Goal: Task Accomplishment & Management: Complete application form

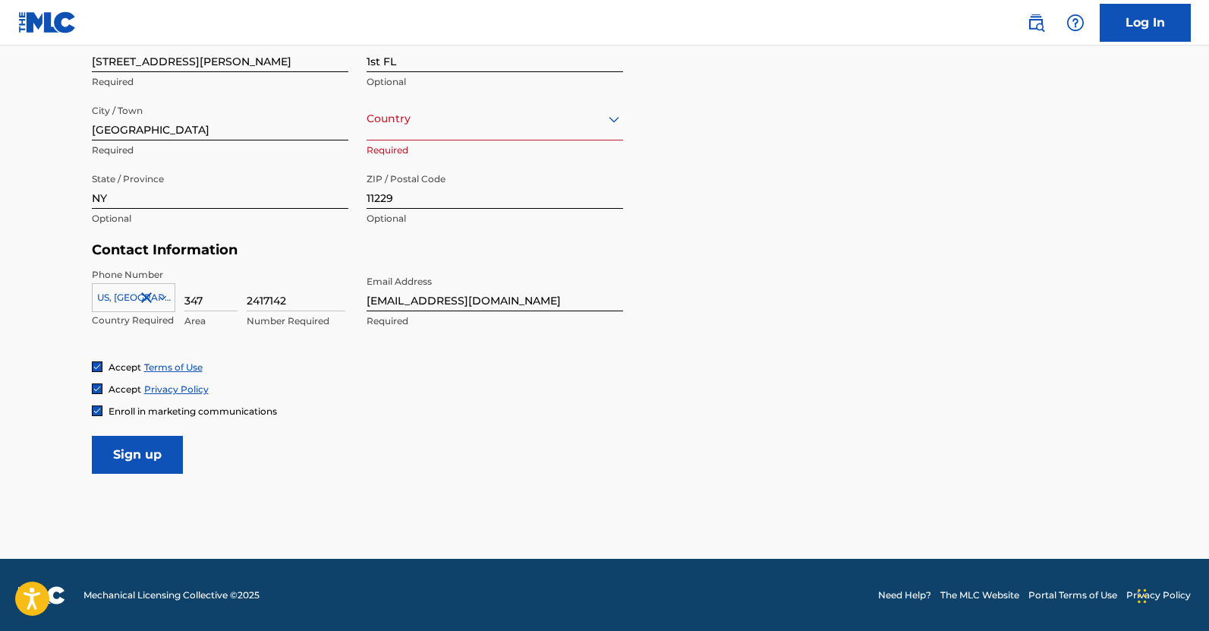
click at [144, 442] on input "Sign up" at bounding box center [137, 455] width 91 height 38
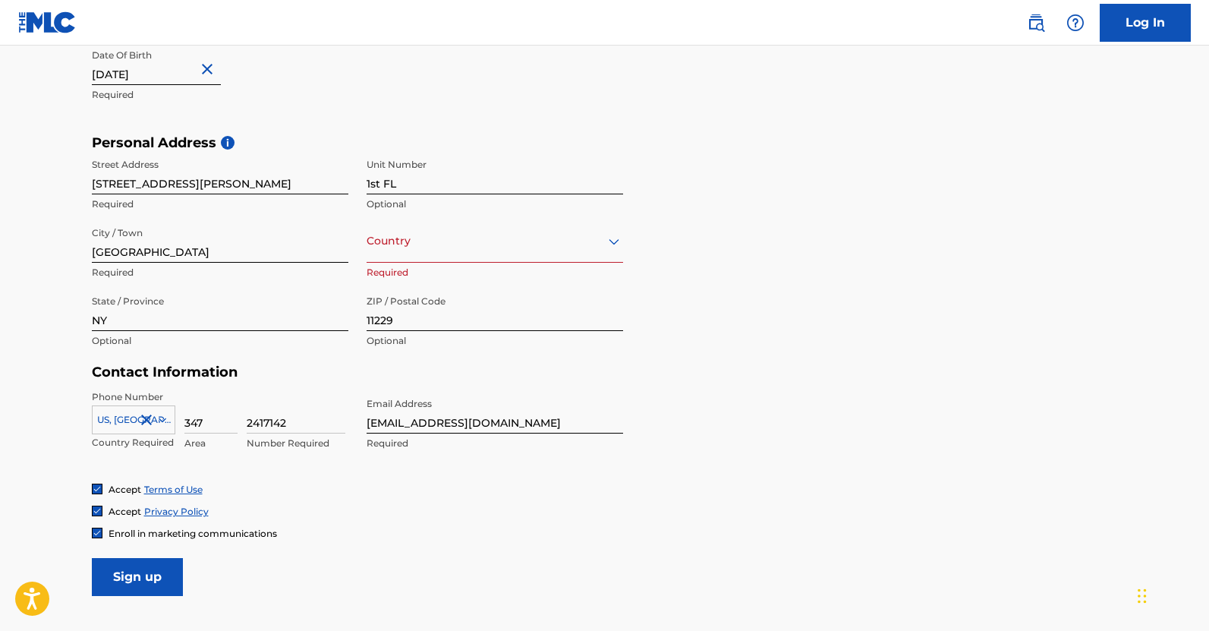
scroll to position [304, 0]
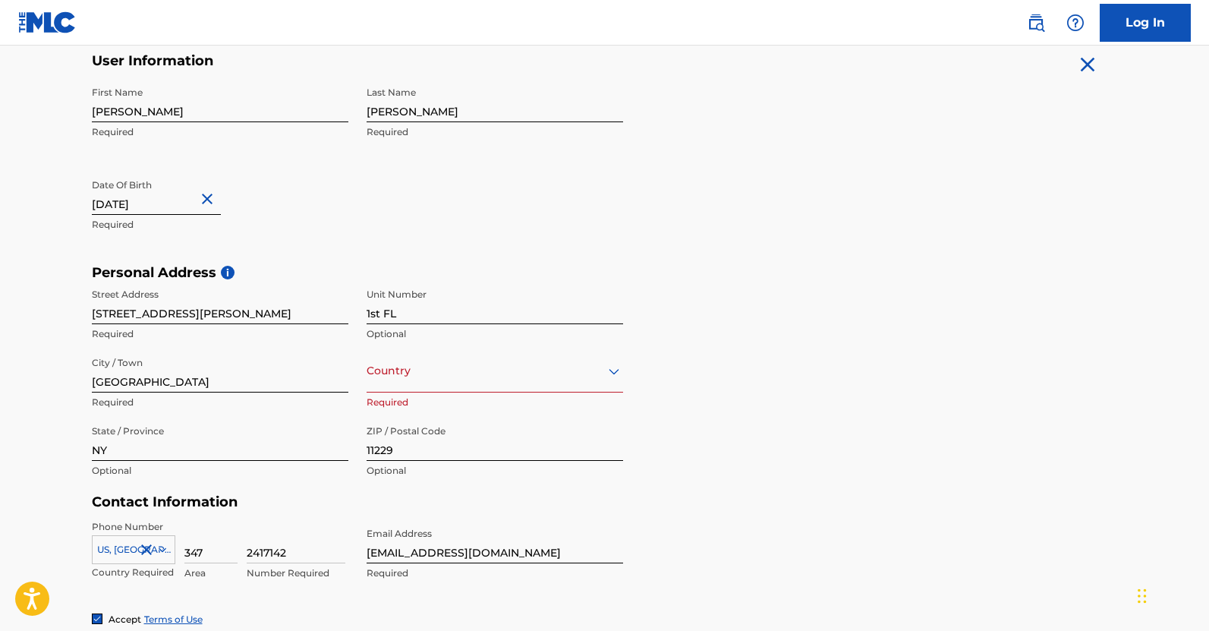
click at [383, 389] on div "Country" at bounding box center [495, 370] width 257 height 43
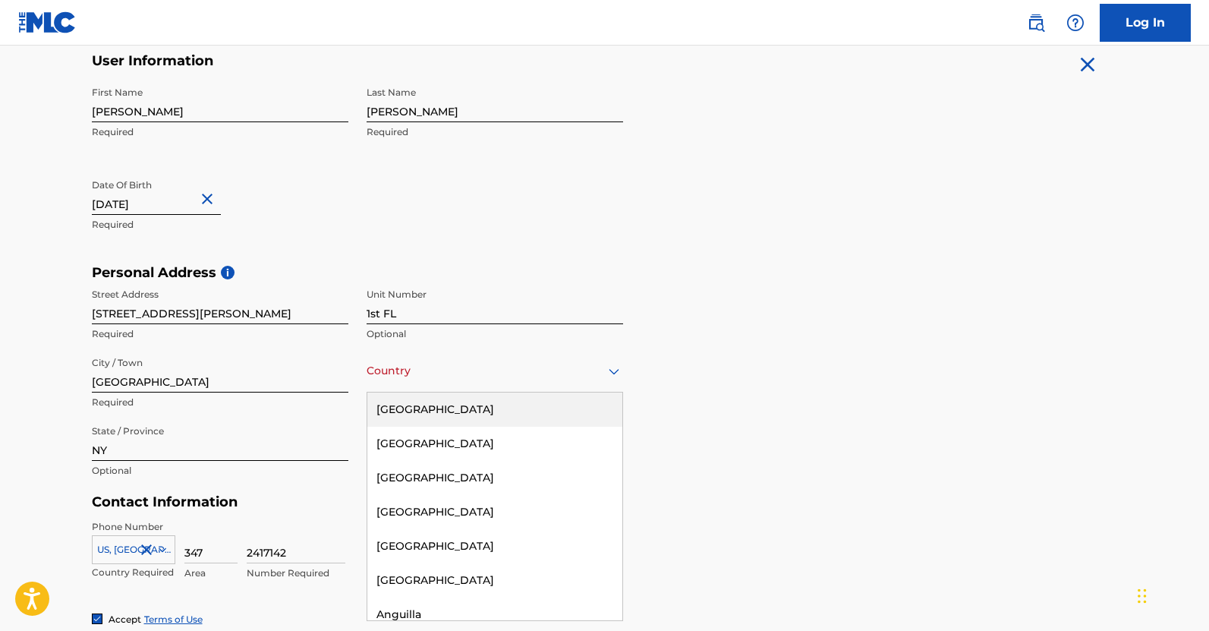
click at [409, 415] on div "[GEOGRAPHIC_DATA]" at bounding box center [494, 409] width 255 height 34
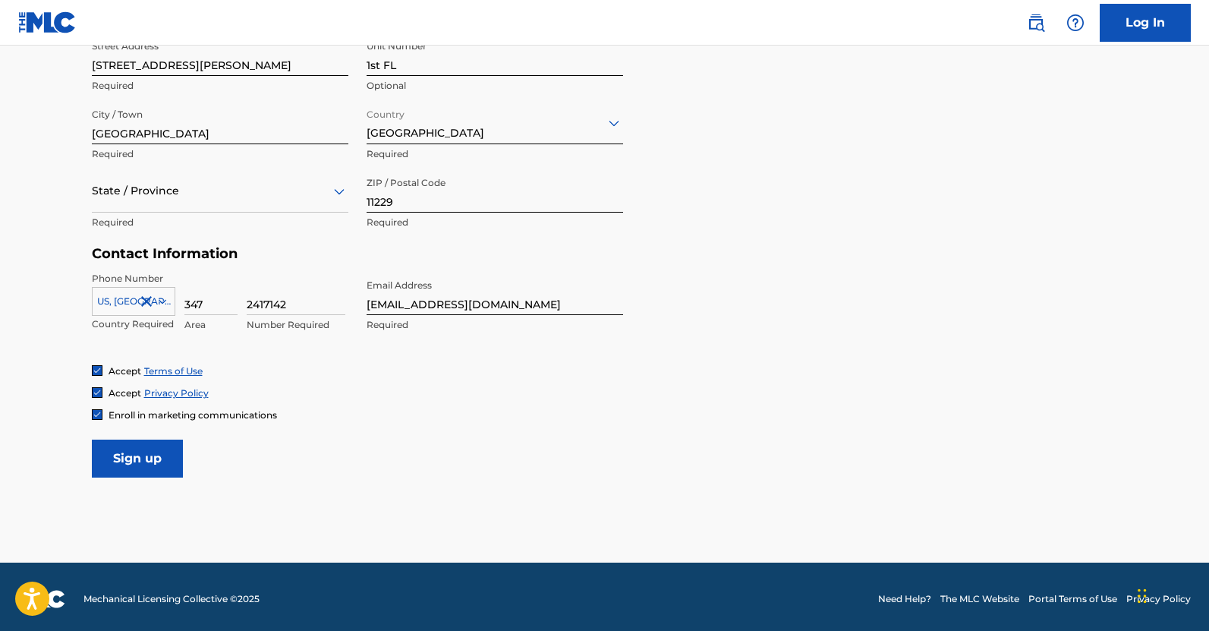
scroll to position [556, 0]
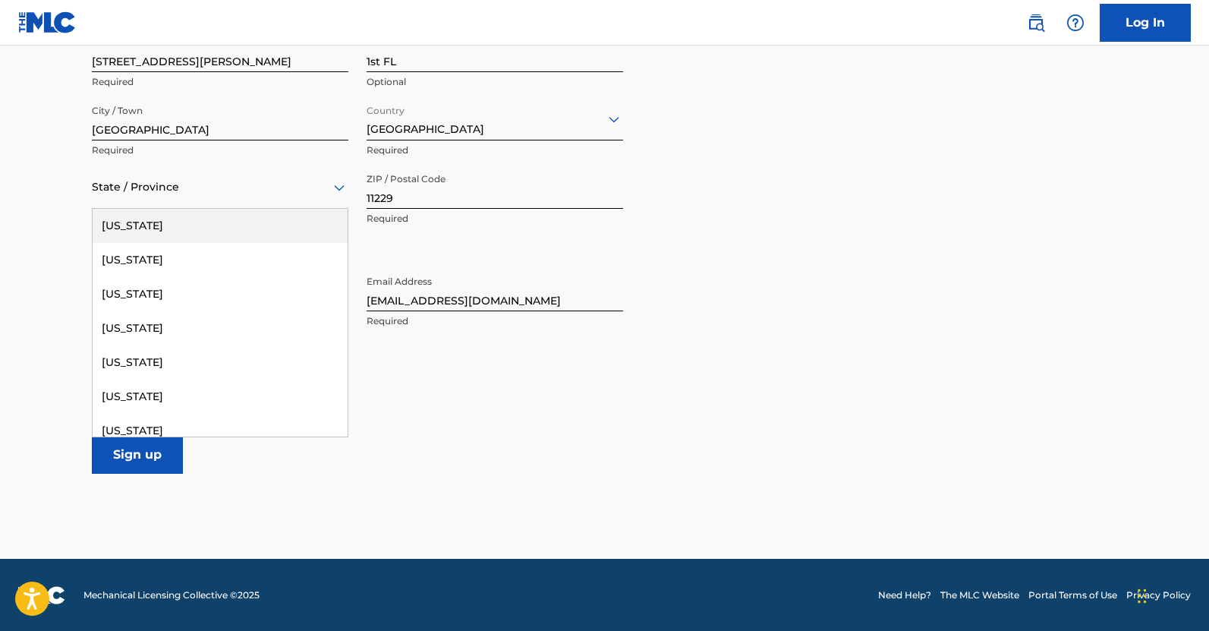
click at [208, 181] on div at bounding box center [220, 187] width 257 height 19
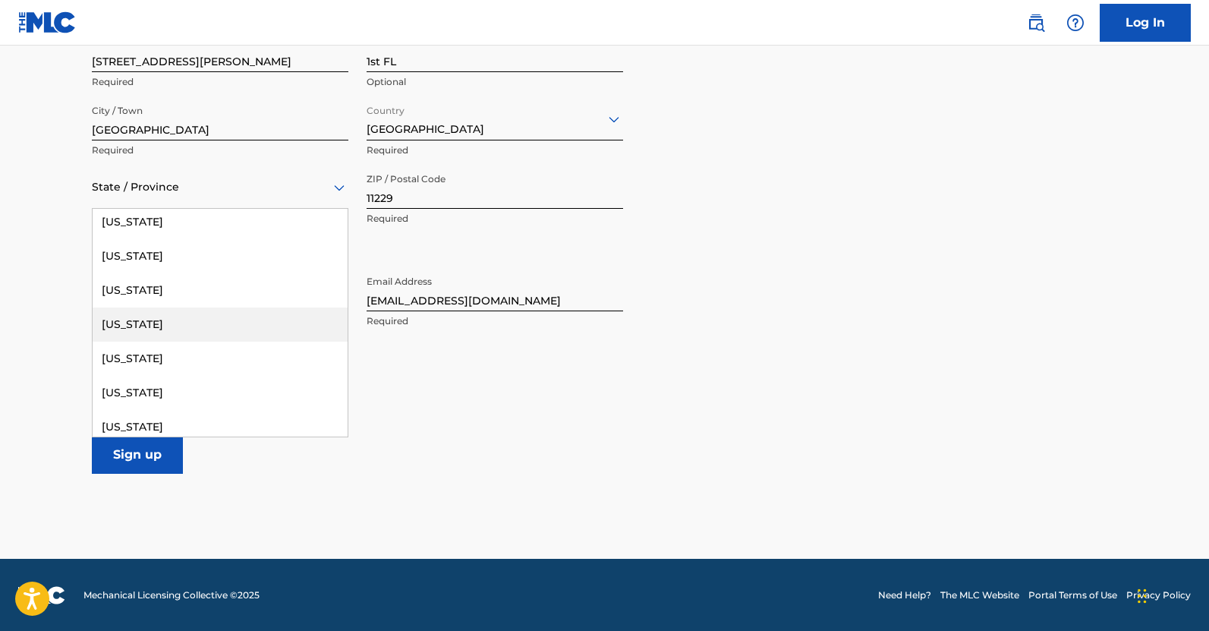
click at [207, 326] on div "[US_STATE]" at bounding box center [220, 324] width 255 height 34
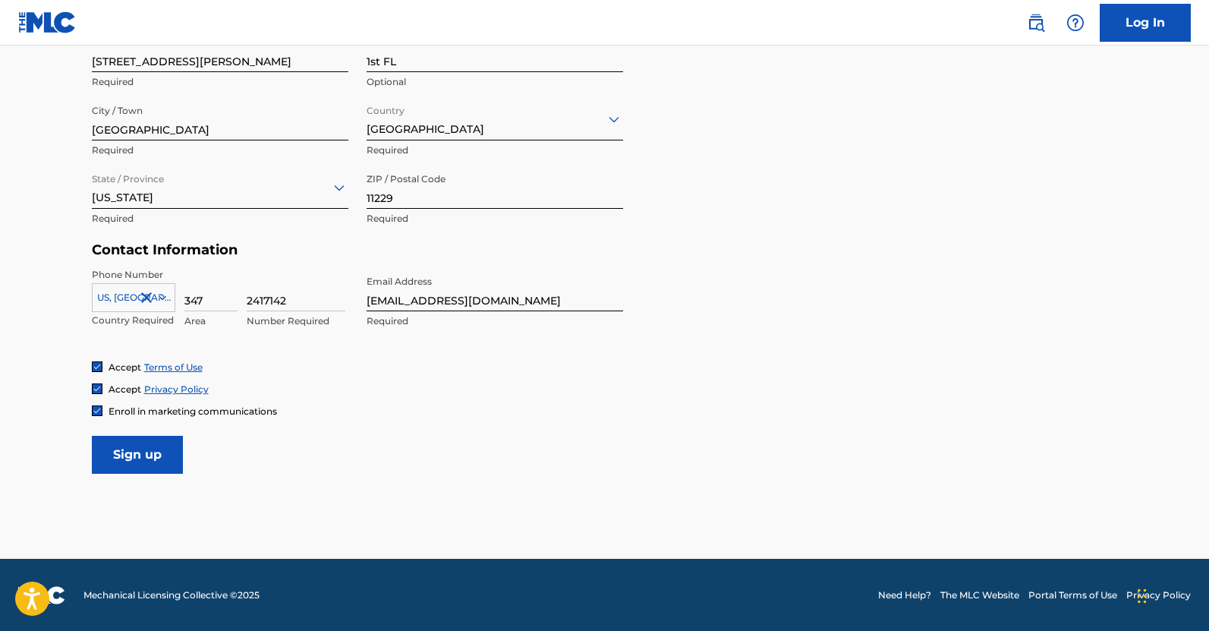
click at [156, 455] on input "Sign up" at bounding box center [137, 455] width 91 height 38
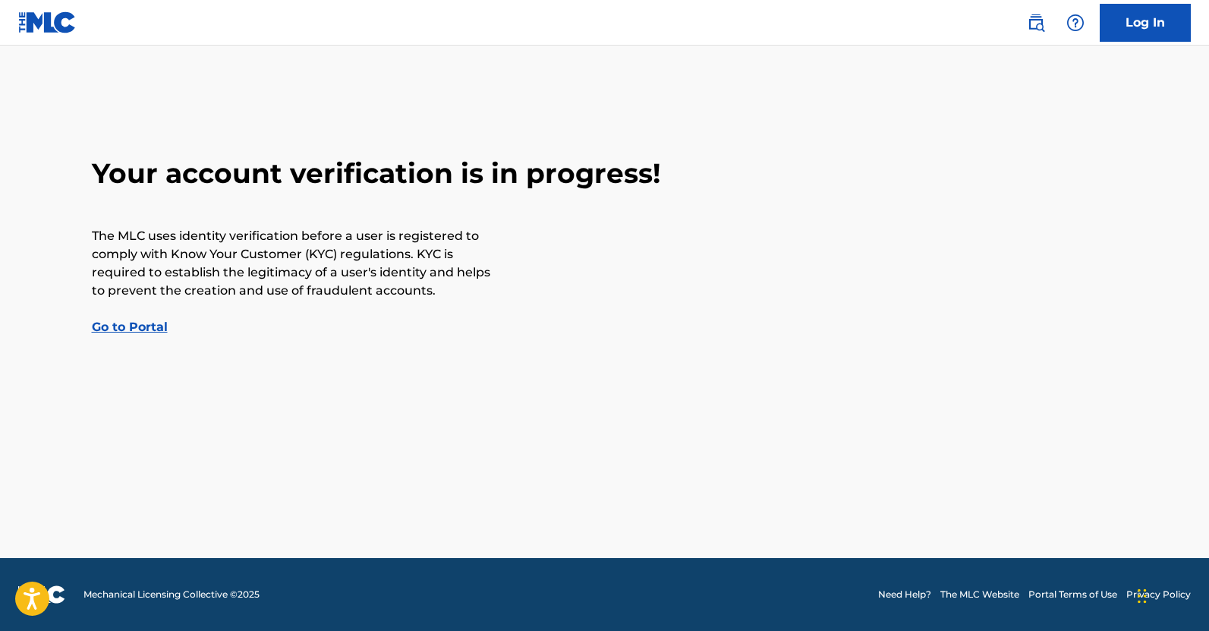
click at [154, 332] on link "Go to Portal" at bounding box center [130, 327] width 76 height 14
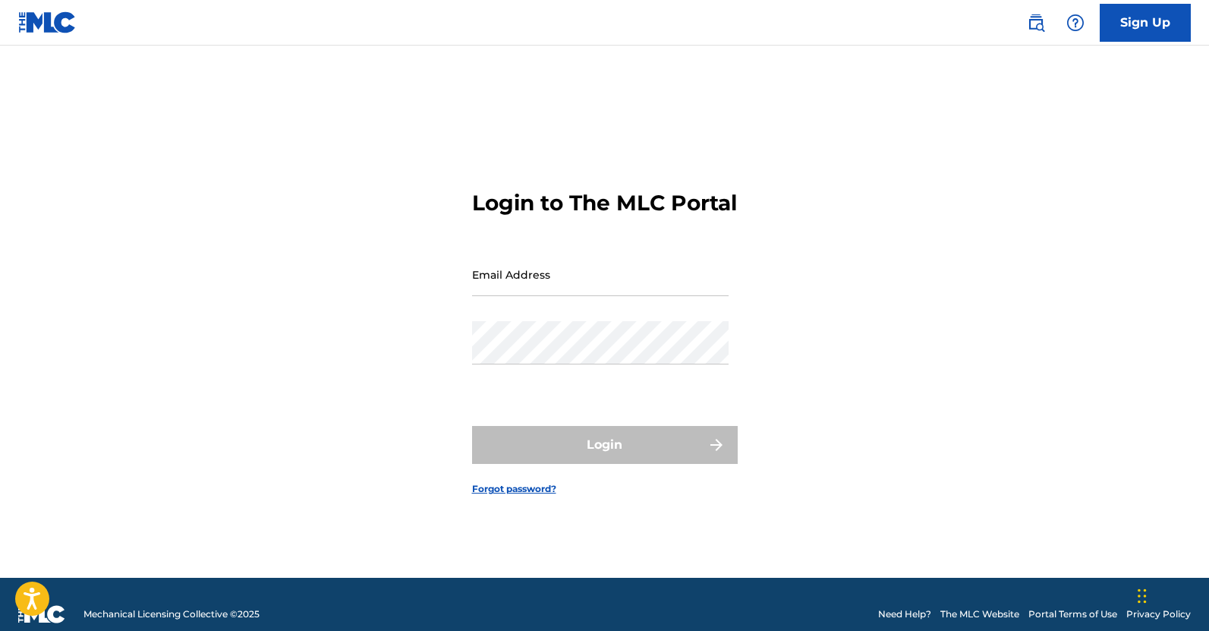
click at [518, 296] on input "Email Address" at bounding box center [600, 274] width 257 height 43
click at [592, 293] on input "Email Address" at bounding box center [600, 274] width 257 height 43
type input "[EMAIL_ADDRESS][DOMAIN_NAME]"
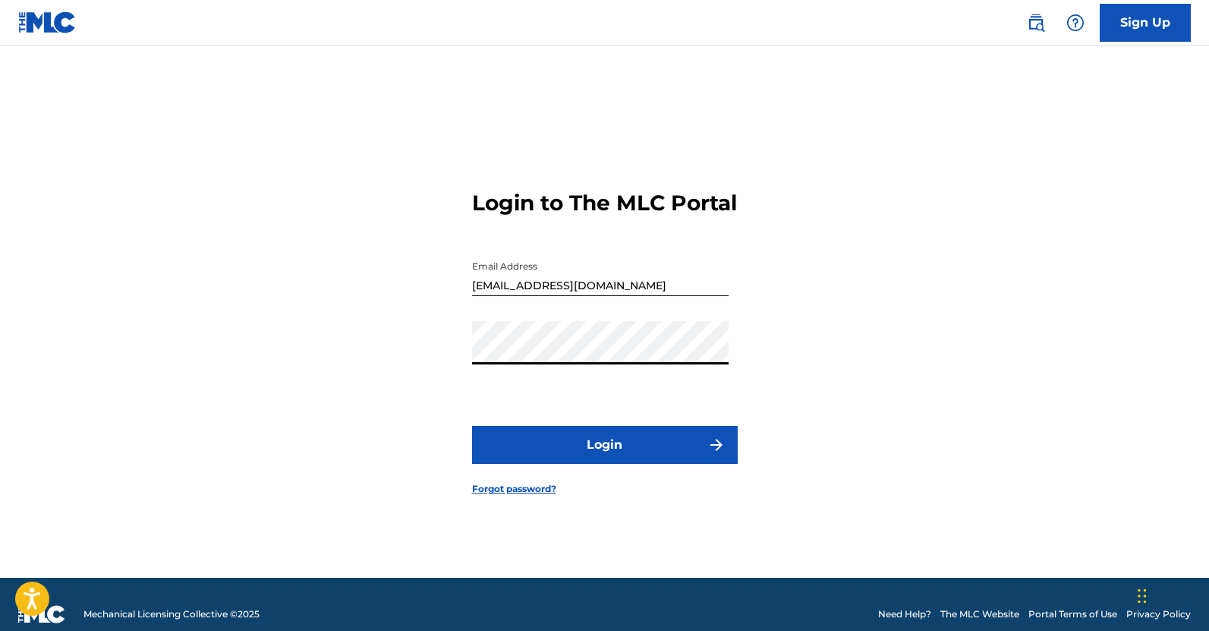
click at [472, 426] on button "Login" at bounding box center [605, 445] width 266 height 38
click at [525, 496] on link "Forgot password?" at bounding box center [514, 489] width 84 height 14
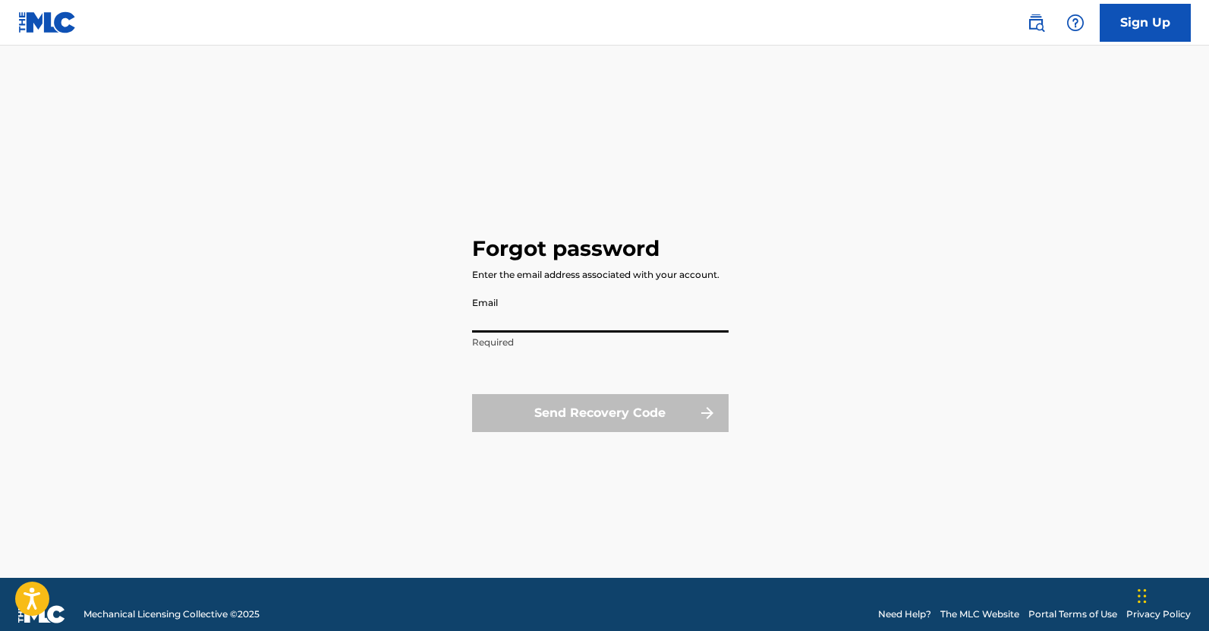
click at [622, 321] on input "Email" at bounding box center [600, 310] width 257 height 43
type input "[EMAIL_ADDRESS][DOMAIN_NAME]"
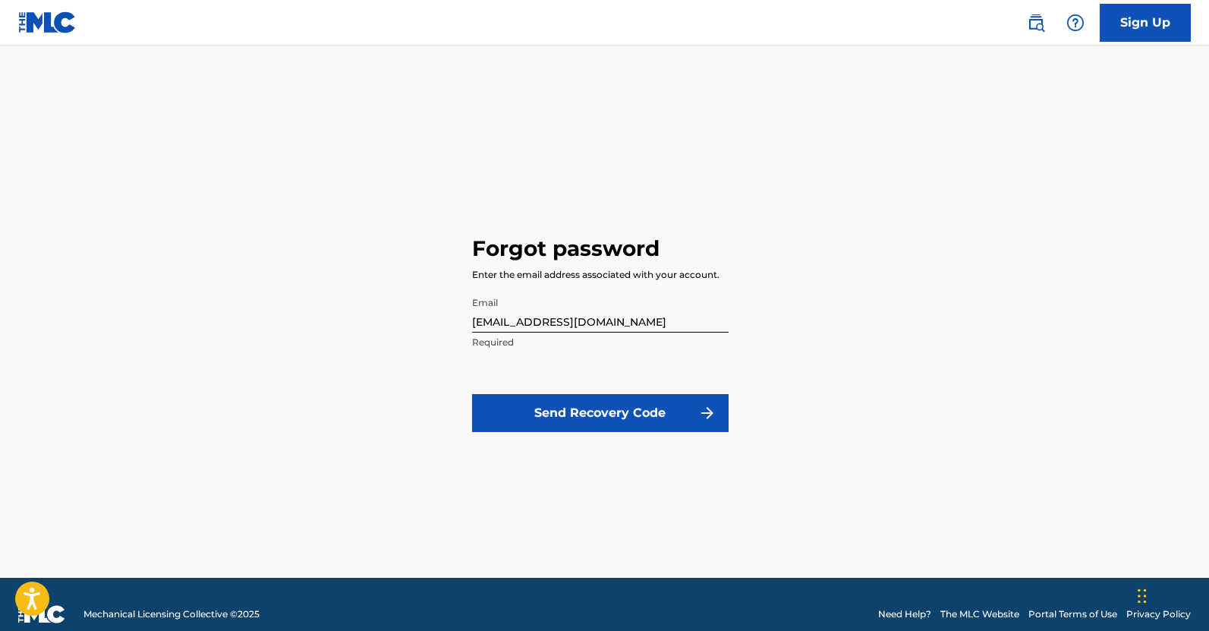
click at [623, 423] on button "Send Recovery Code" at bounding box center [600, 413] width 257 height 38
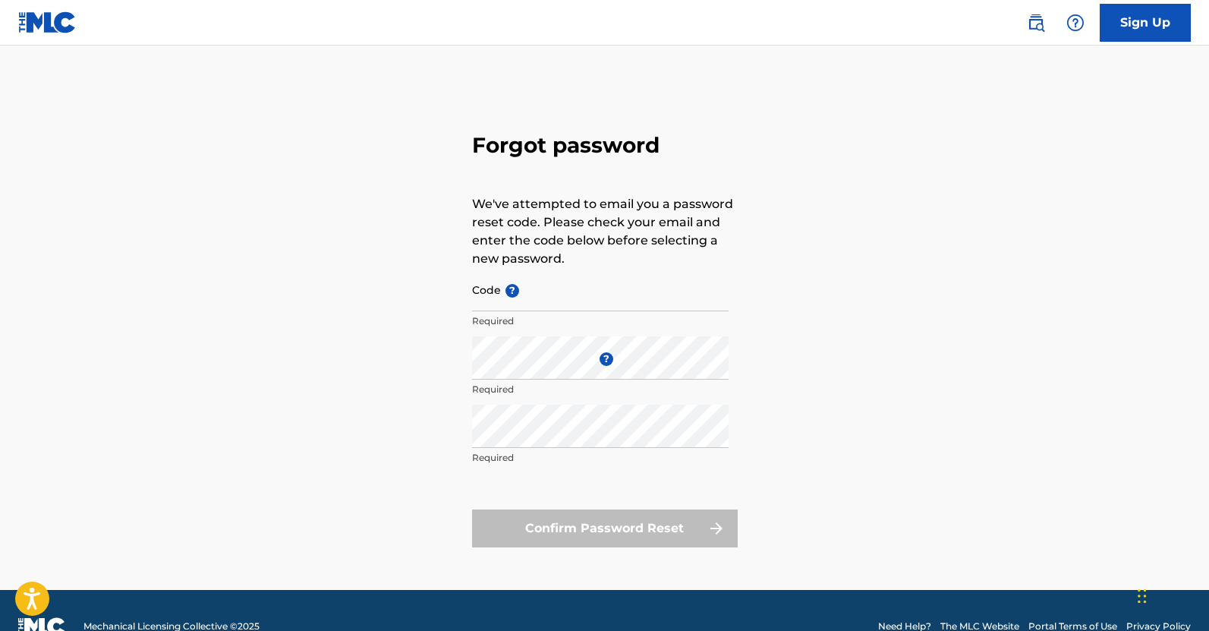
click at [568, 298] on input "Code ?" at bounding box center [600, 289] width 257 height 43
paste input "FP_b8b78dff0b3932e1c98778cd960d"
type input "FP_b8b78dff0b3932e1c98778cd960d"
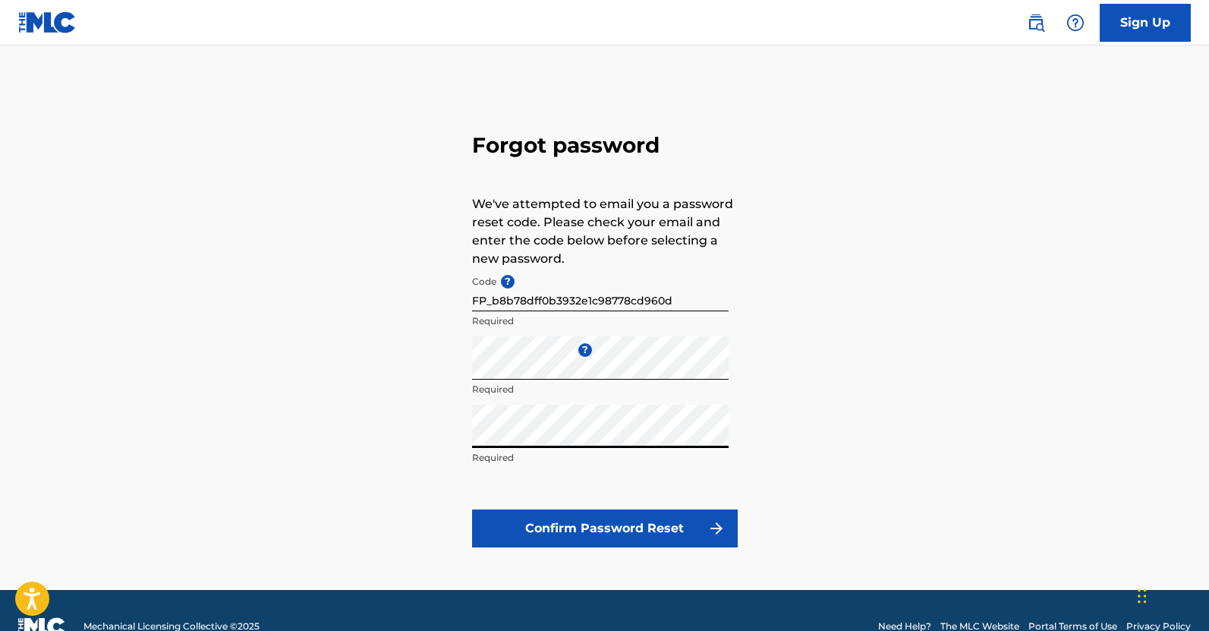
click at [472, 509] on button "Confirm Password Reset" at bounding box center [605, 528] width 266 height 38
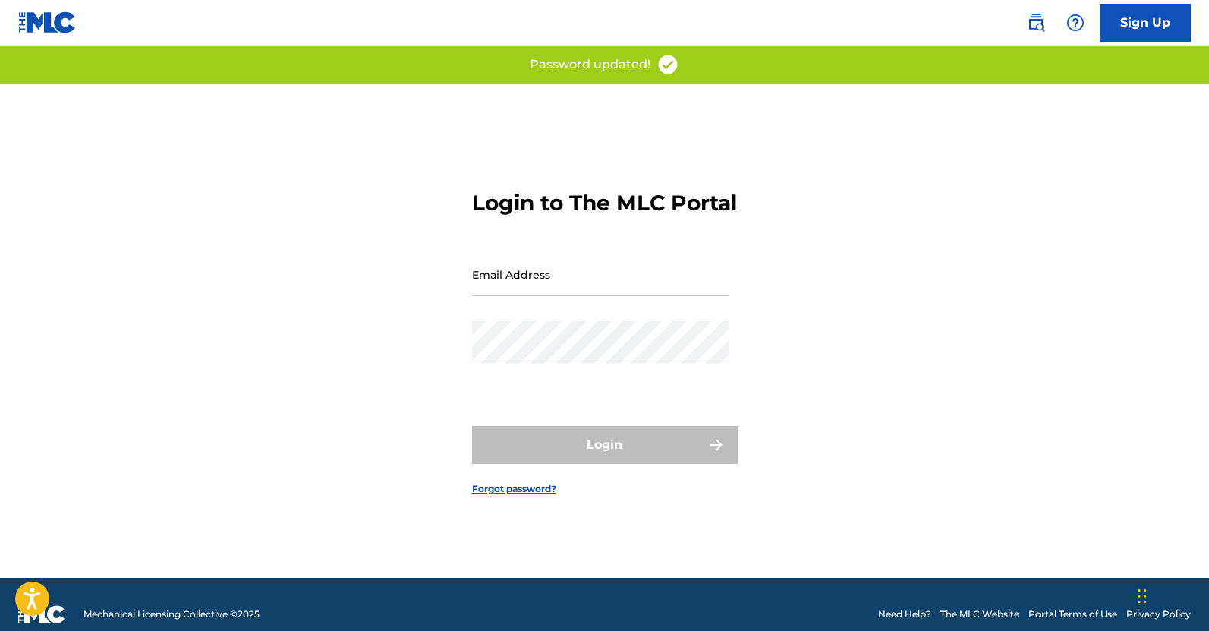
click at [512, 296] on input "Email Address" at bounding box center [600, 274] width 257 height 43
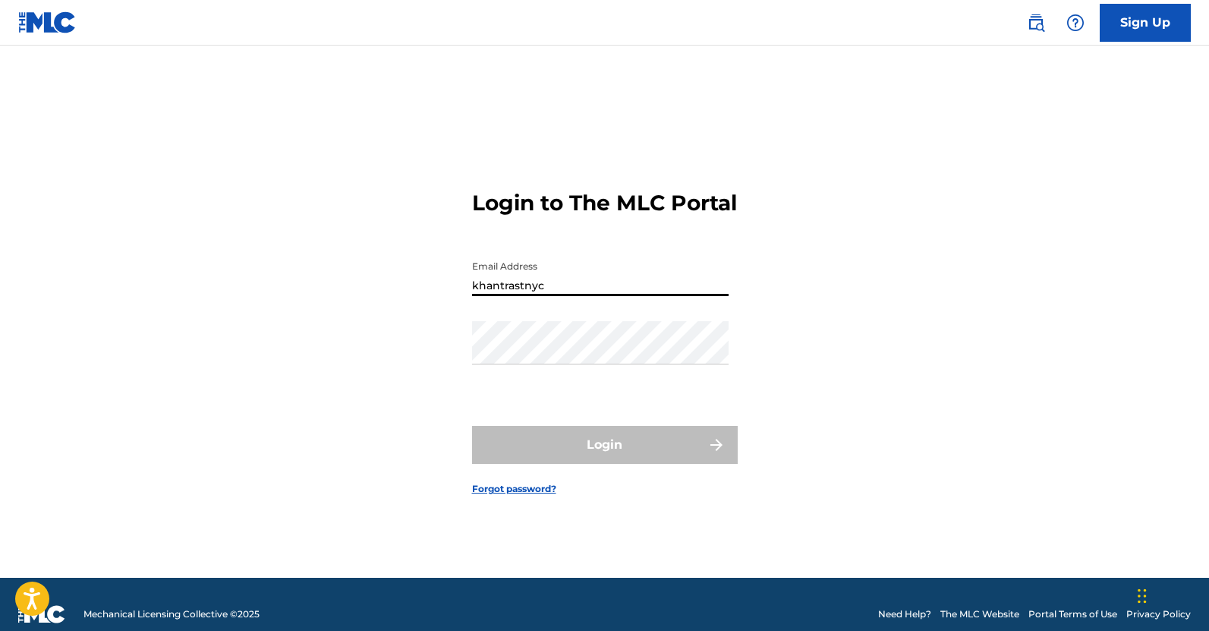
type input "[EMAIL_ADDRESS][DOMAIN_NAME]"
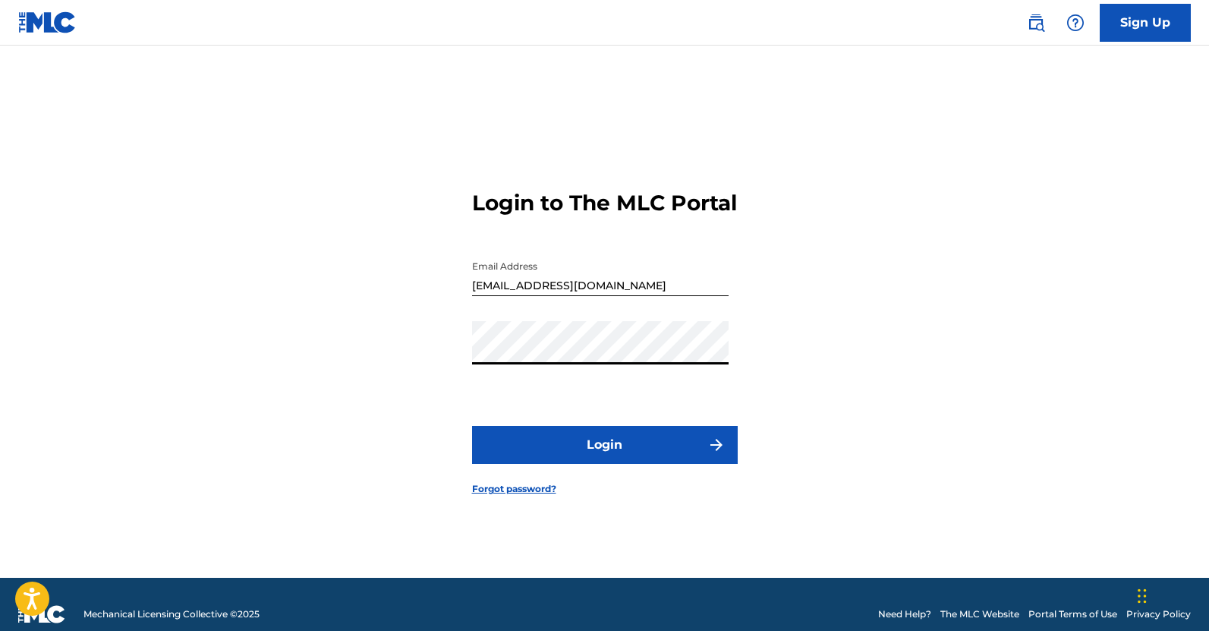
click at [472, 426] on button "Login" at bounding box center [605, 445] width 266 height 38
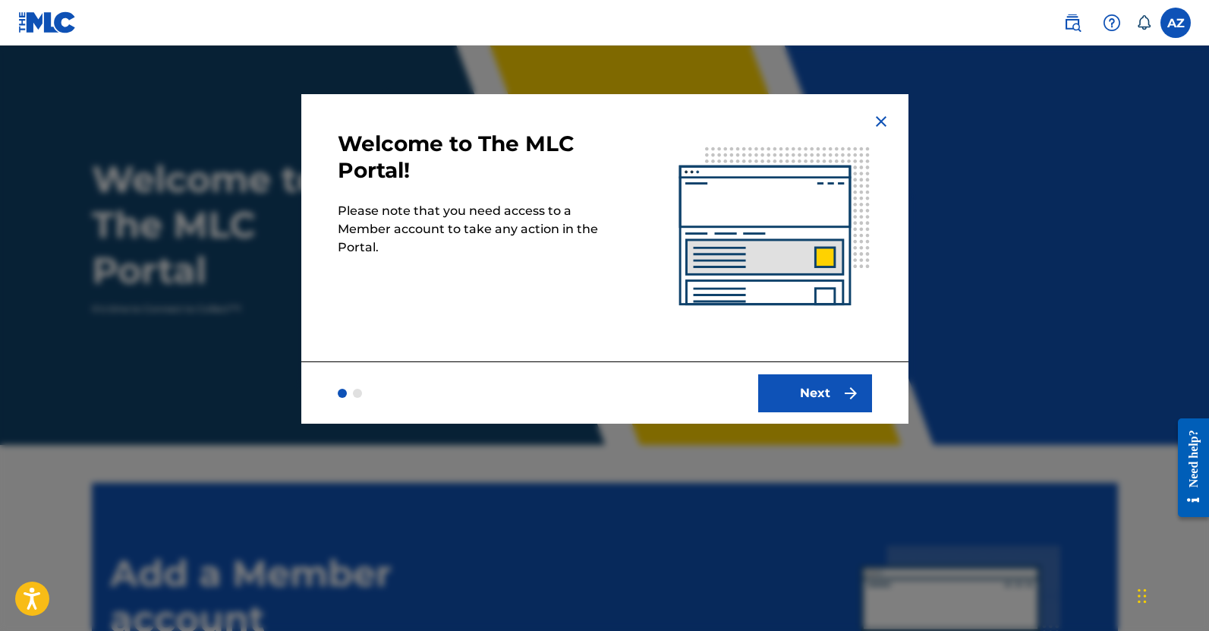
click at [795, 395] on button "Next" at bounding box center [815, 393] width 114 height 38
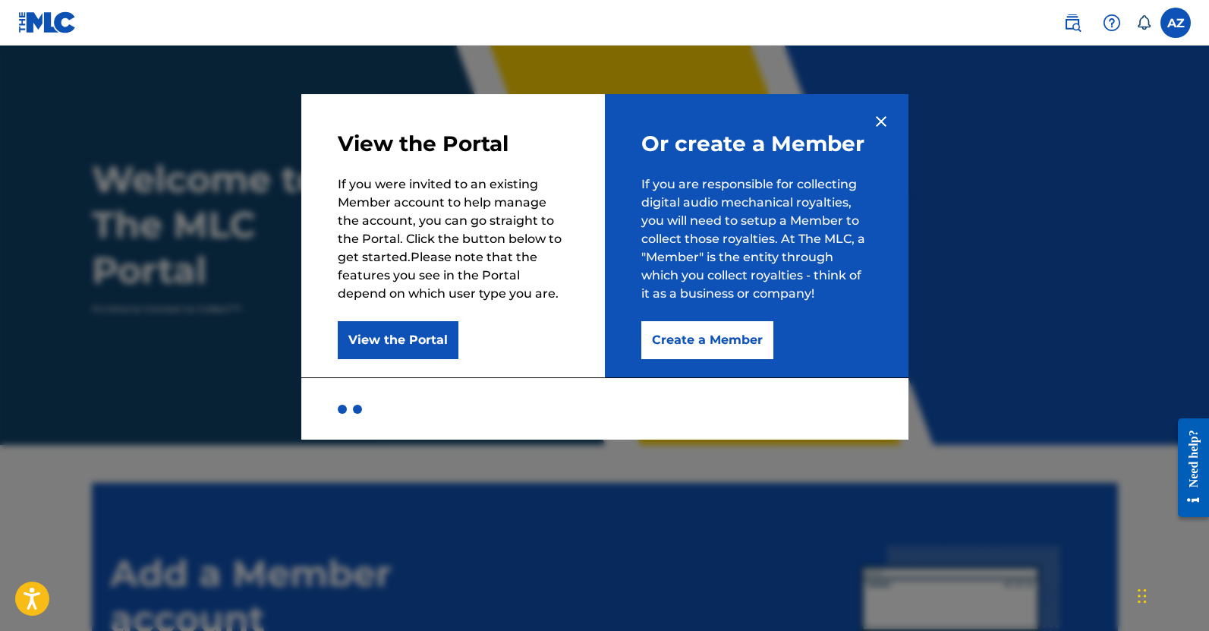
click at [676, 333] on button "Create a Member" at bounding box center [707, 340] width 132 height 38
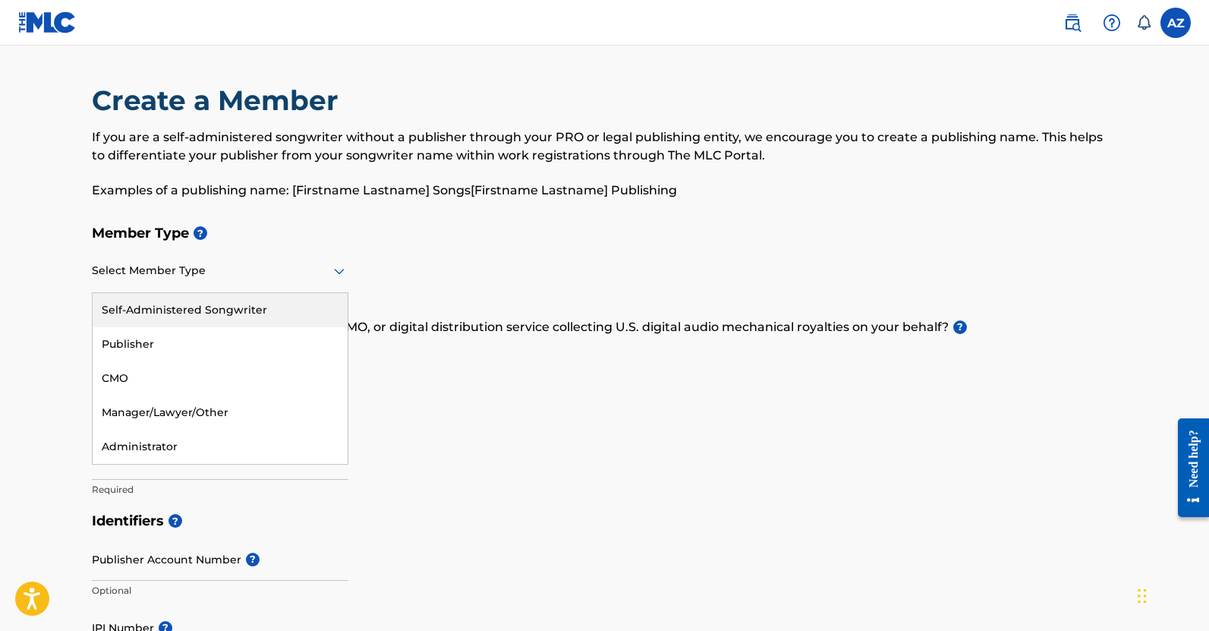
click at [207, 285] on div "Select Member Type" at bounding box center [220, 271] width 257 height 43
click at [201, 321] on div "Self-Administered Songwriter" at bounding box center [220, 310] width 255 height 34
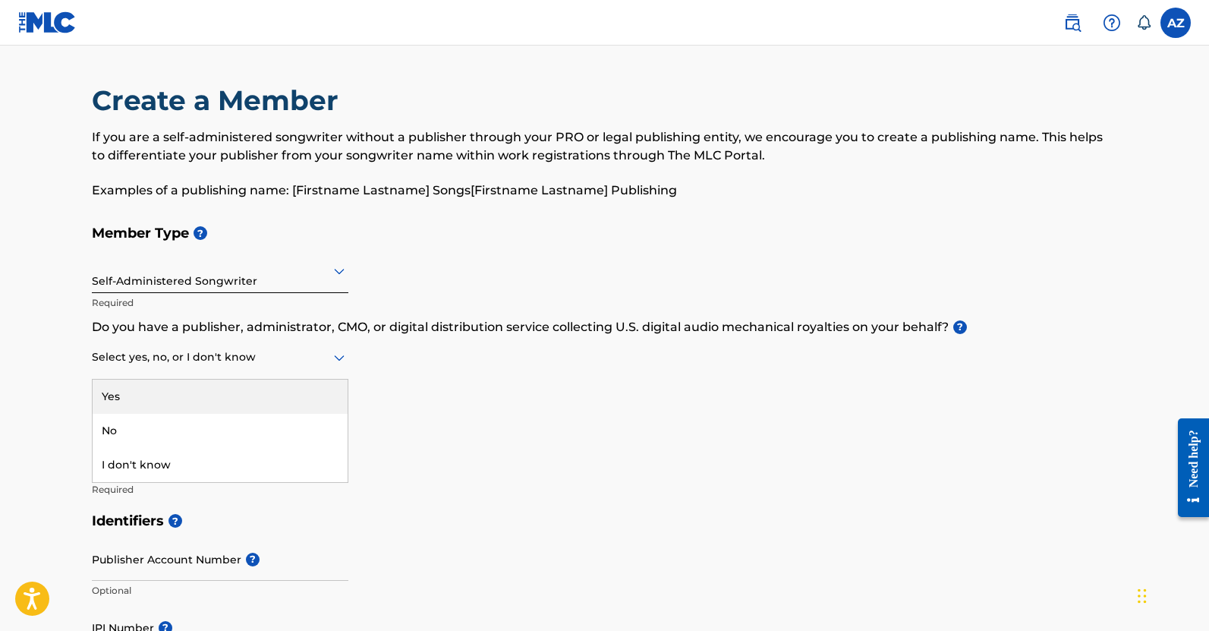
click at [201, 354] on div at bounding box center [220, 357] width 257 height 19
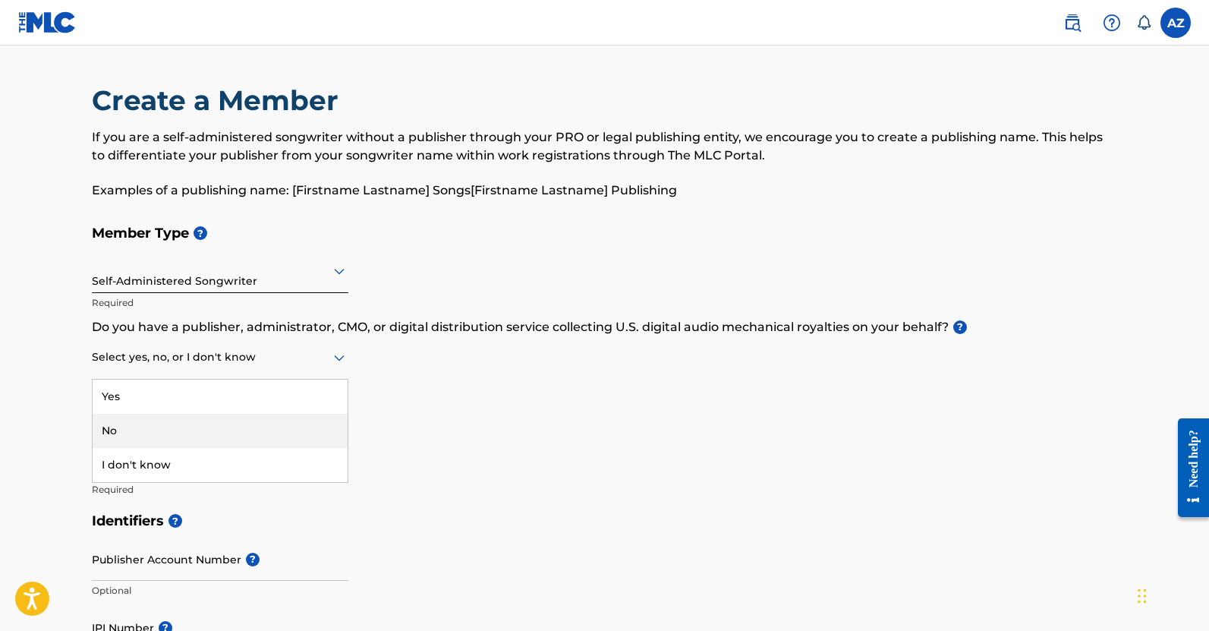
click at [208, 436] on div "No" at bounding box center [220, 431] width 255 height 34
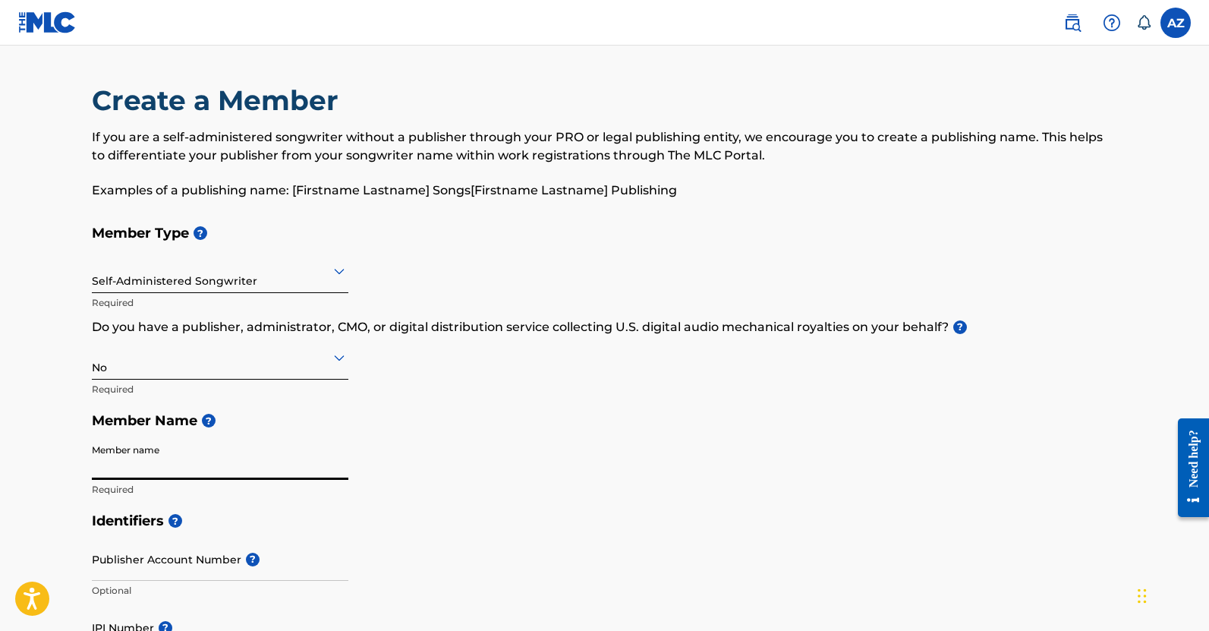
click at [172, 474] on input "Member name" at bounding box center [220, 458] width 257 height 43
type input "[PERSON_NAME]"
type input "[STREET_ADDRESS][PERSON_NAME]"
type input "1st FL"
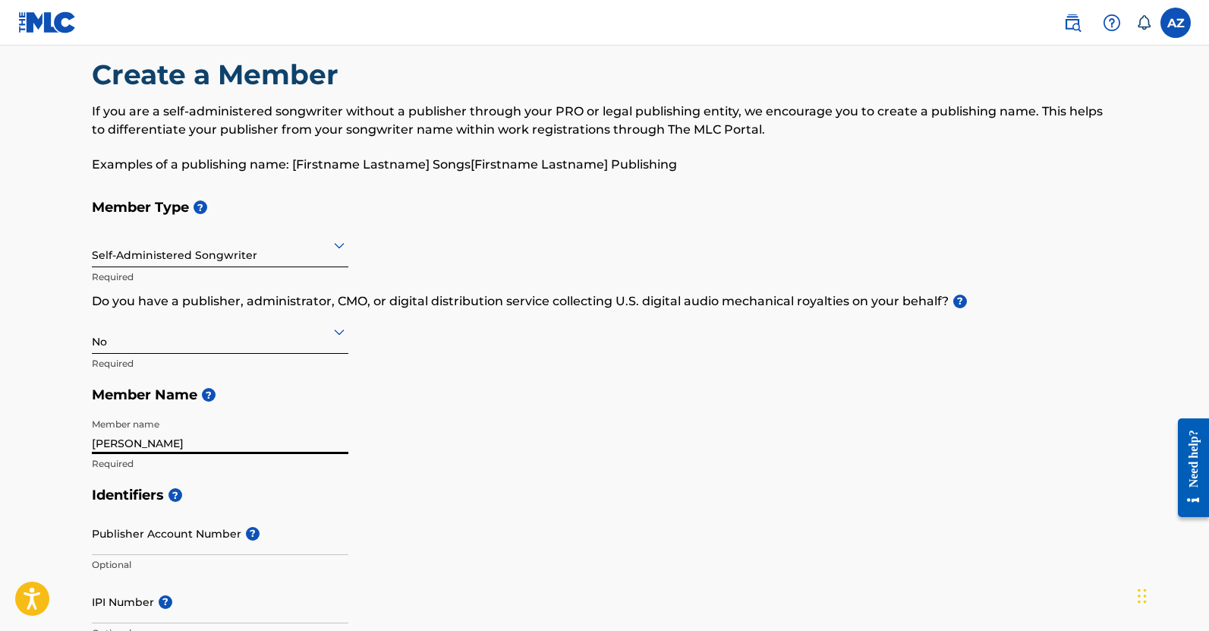
scroll to position [27, 0]
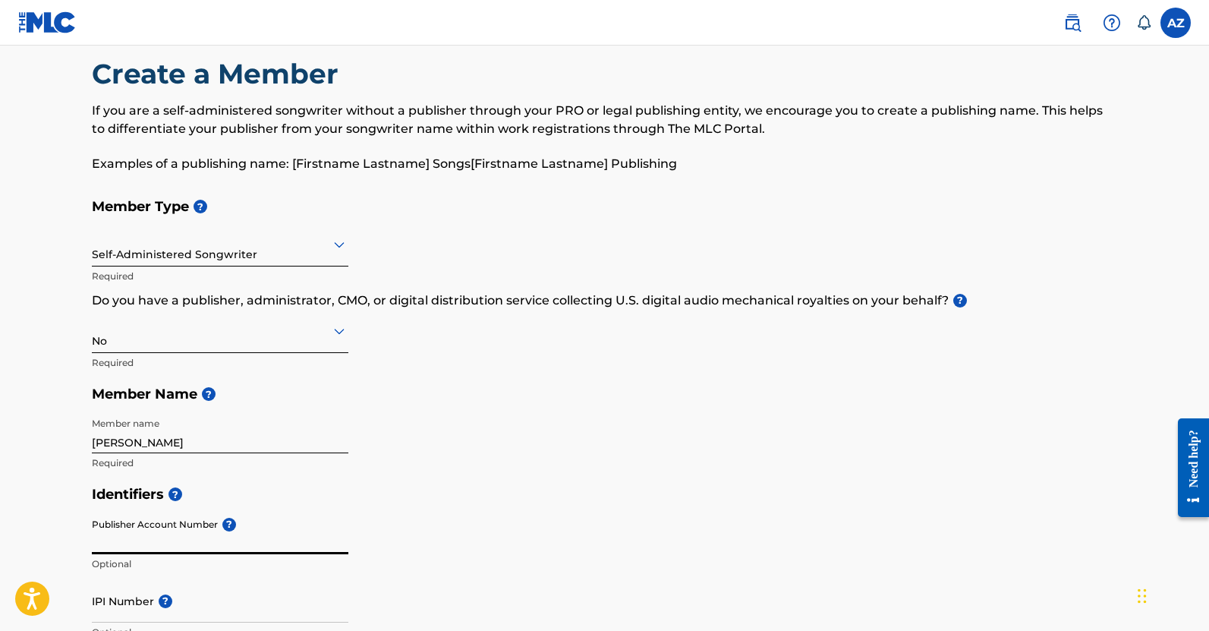
click at [183, 525] on input "Publisher Account Number ?" at bounding box center [220, 532] width 257 height 43
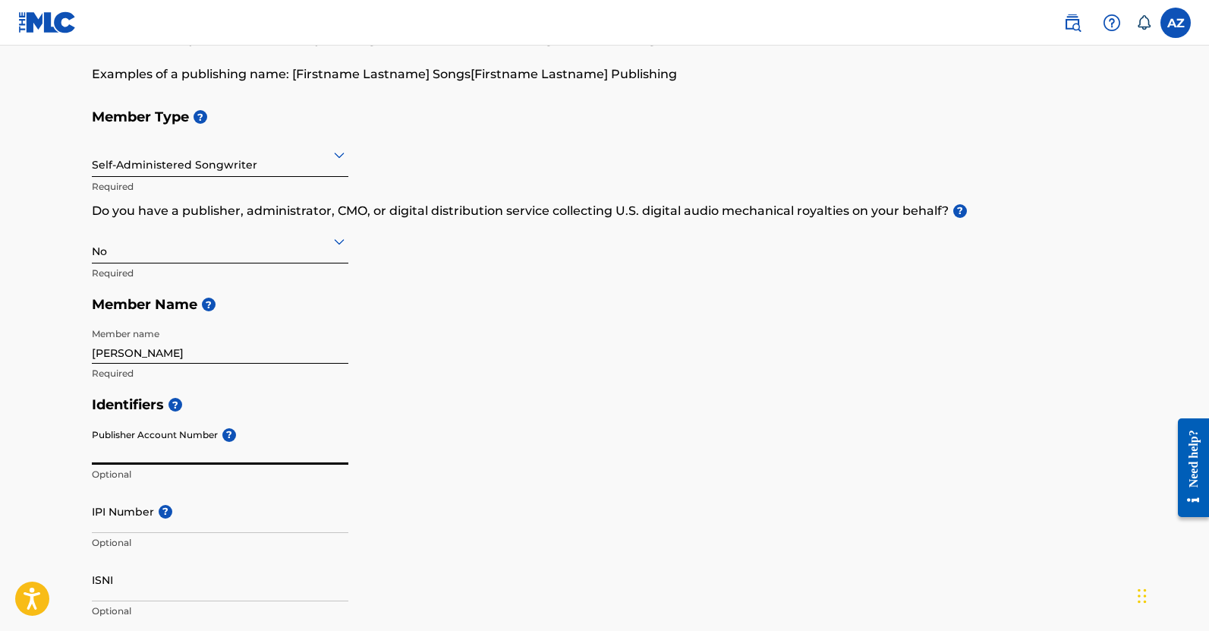
scroll to position [0, 0]
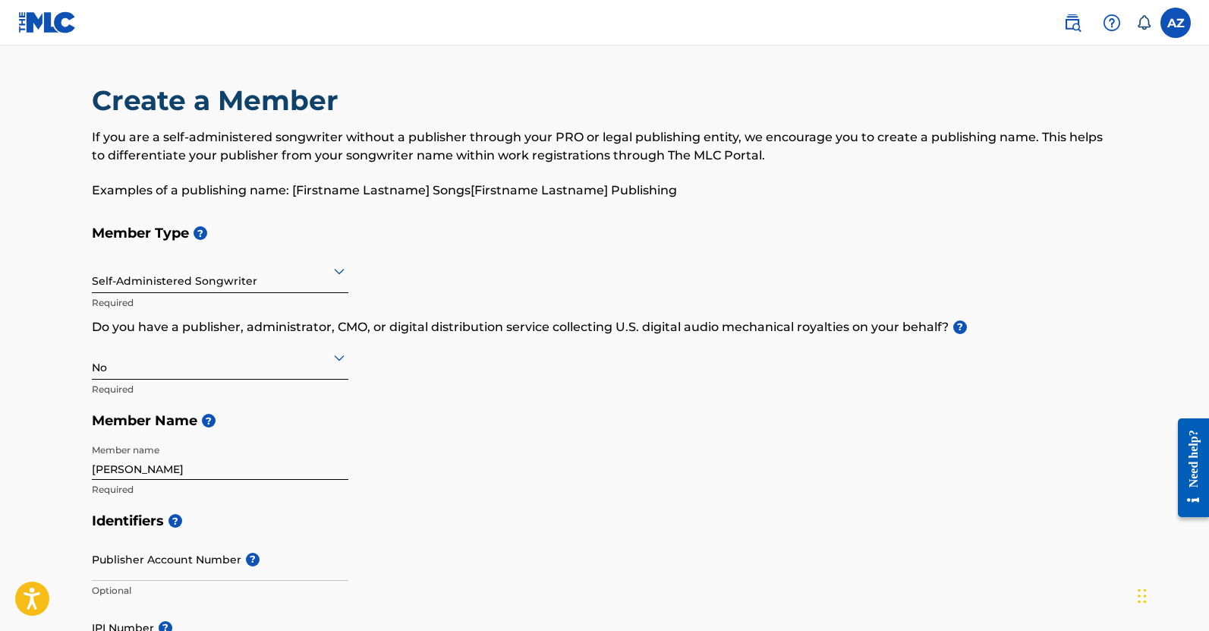
click at [1171, 19] on label at bounding box center [1176, 23] width 30 height 30
click at [1176, 23] on input "AZ [PERSON_NAME] [PERSON_NAME][EMAIL_ADDRESS][DOMAIN_NAME] Notification Prefere…" at bounding box center [1176, 23] width 0 height 0
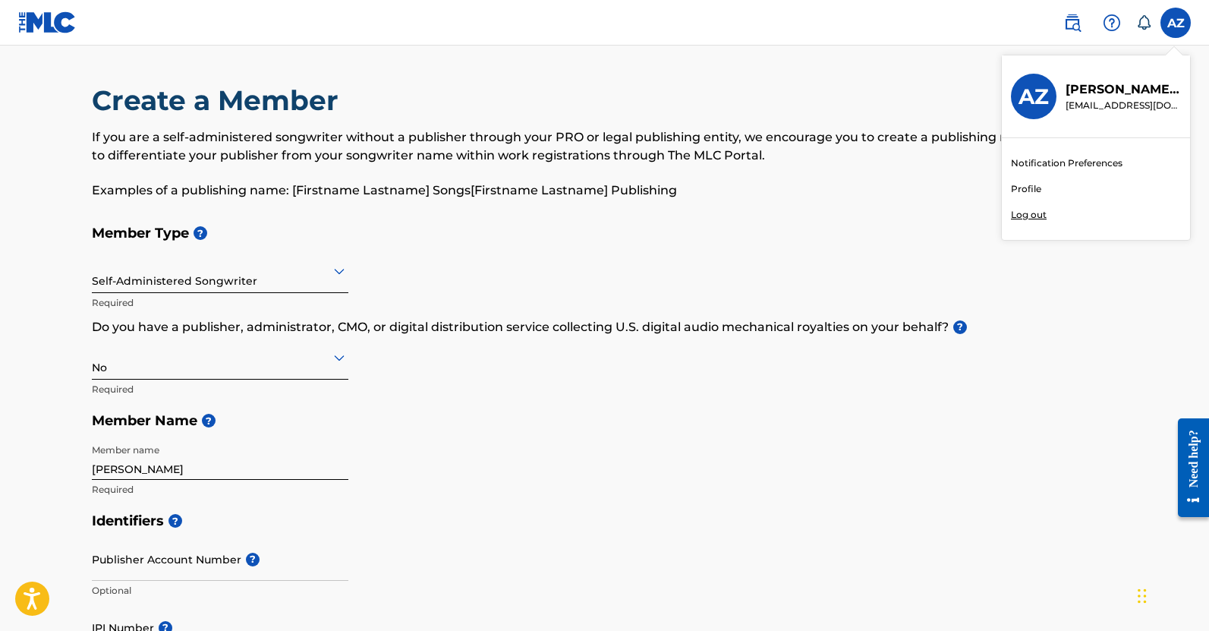
scroll to position [124, 0]
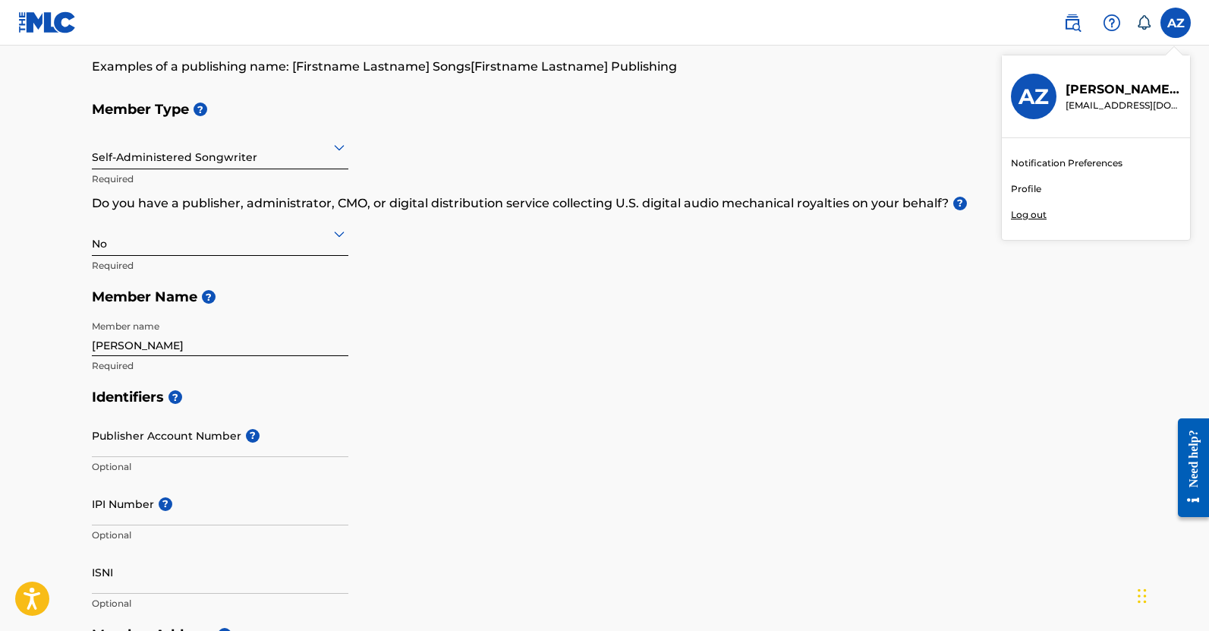
click at [214, 519] on input "IPI Number ?" at bounding box center [220, 503] width 257 height 43
paste input "01004214140"
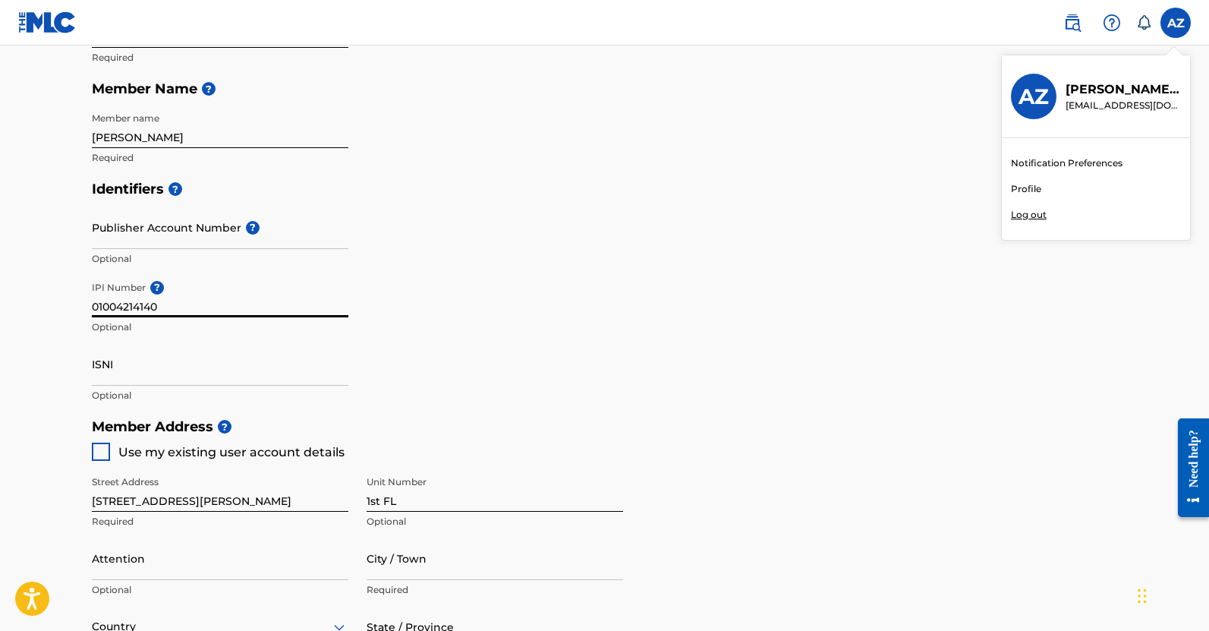
scroll to position [351, 0]
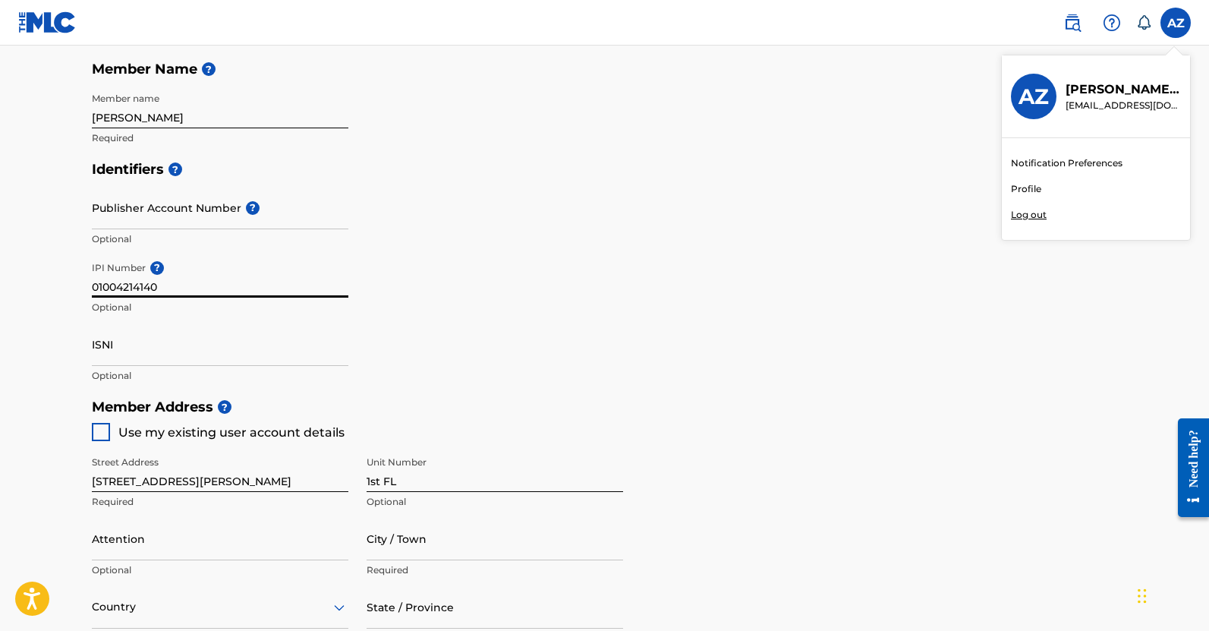
type input "01004214140"
click at [174, 342] on input "ISNI" at bounding box center [220, 344] width 257 height 43
click at [99, 433] on div at bounding box center [101, 432] width 18 height 18
type input "[GEOGRAPHIC_DATA]"
type input "11229"
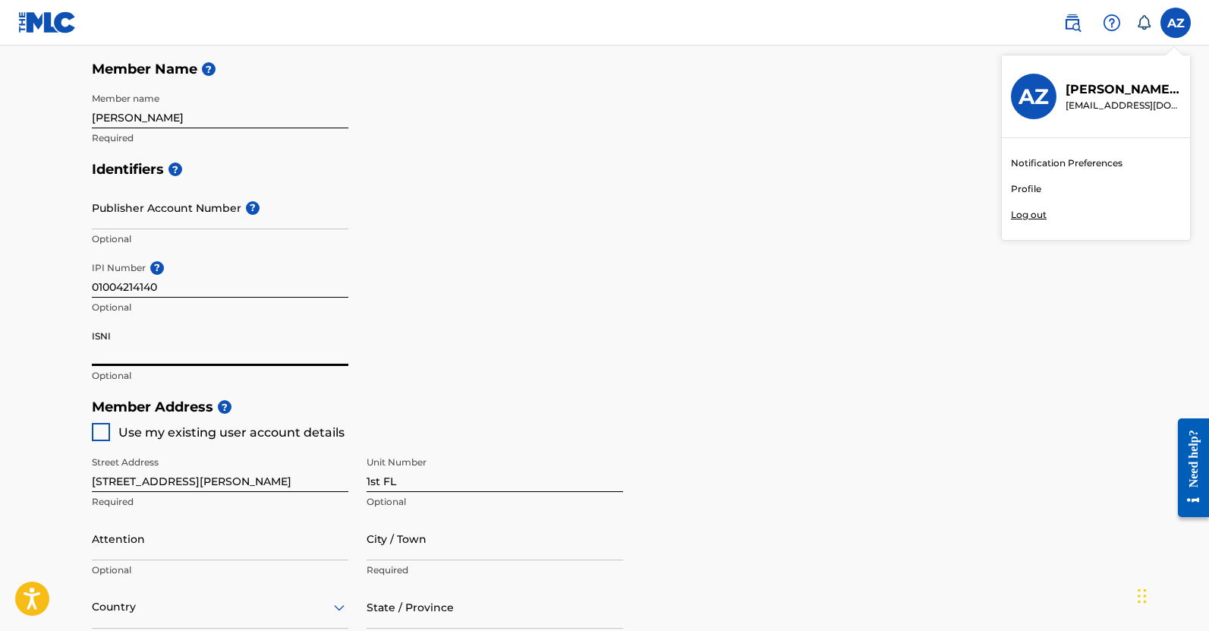
type input "347"
type input "2417142"
type input "[EMAIL_ADDRESS][DOMAIN_NAME]"
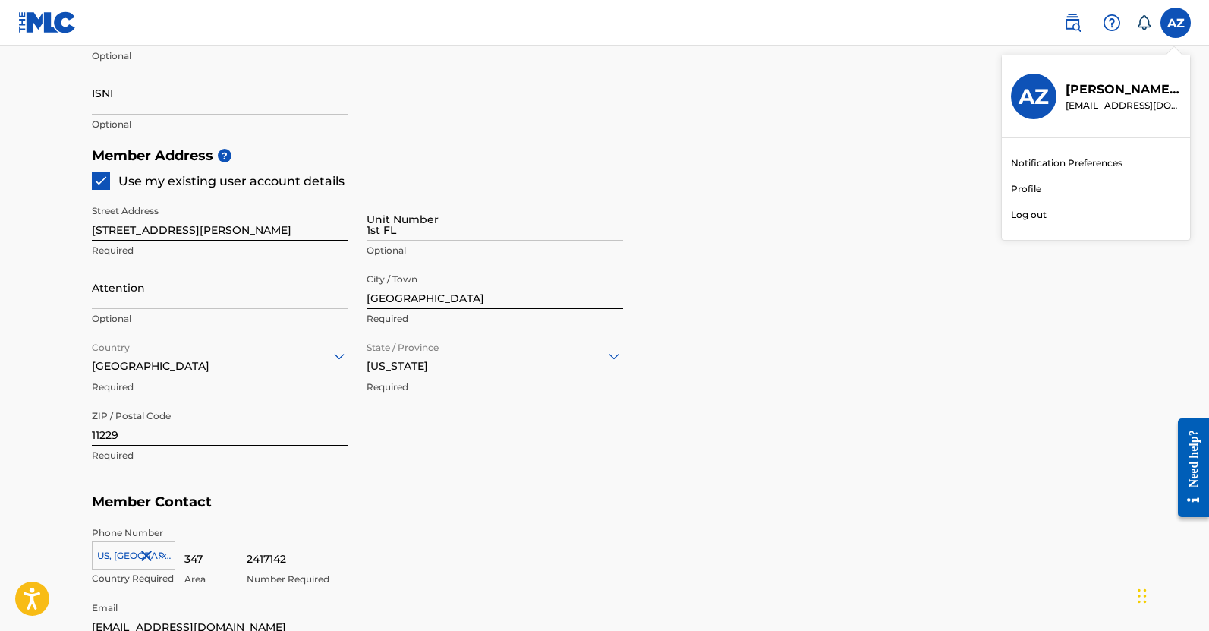
scroll to position [807, 0]
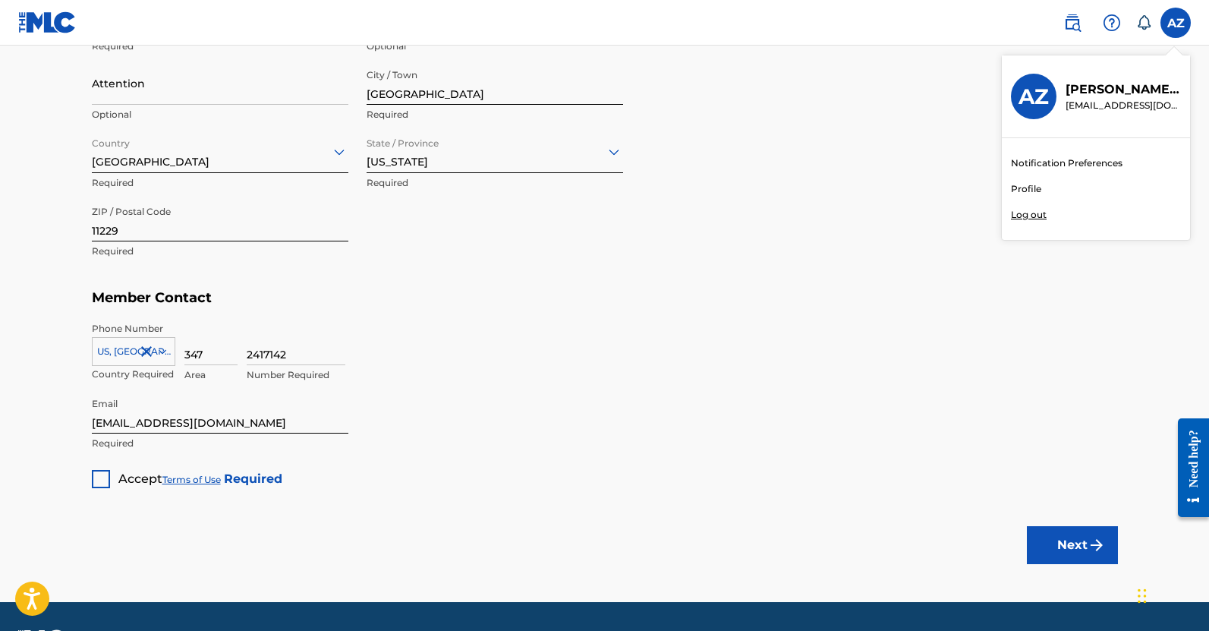
click at [98, 481] on div at bounding box center [101, 479] width 18 height 18
click at [1085, 542] on button "Next" at bounding box center [1072, 545] width 91 height 38
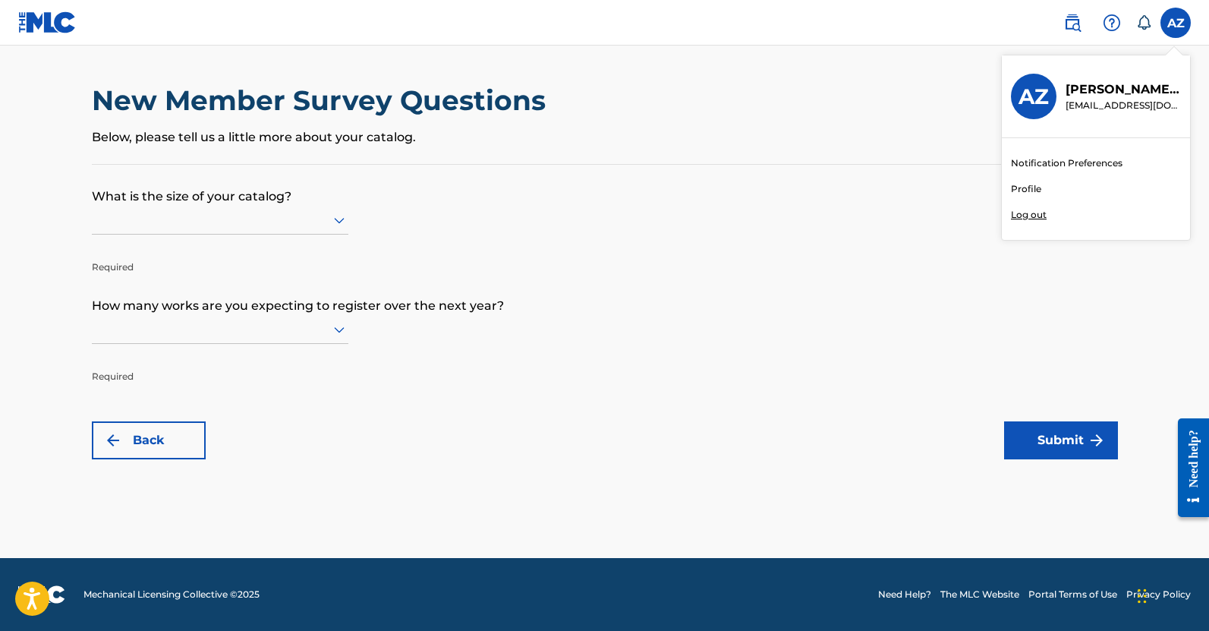
click at [157, 222] on div at bounding box center [220, 219] width 257 height 19
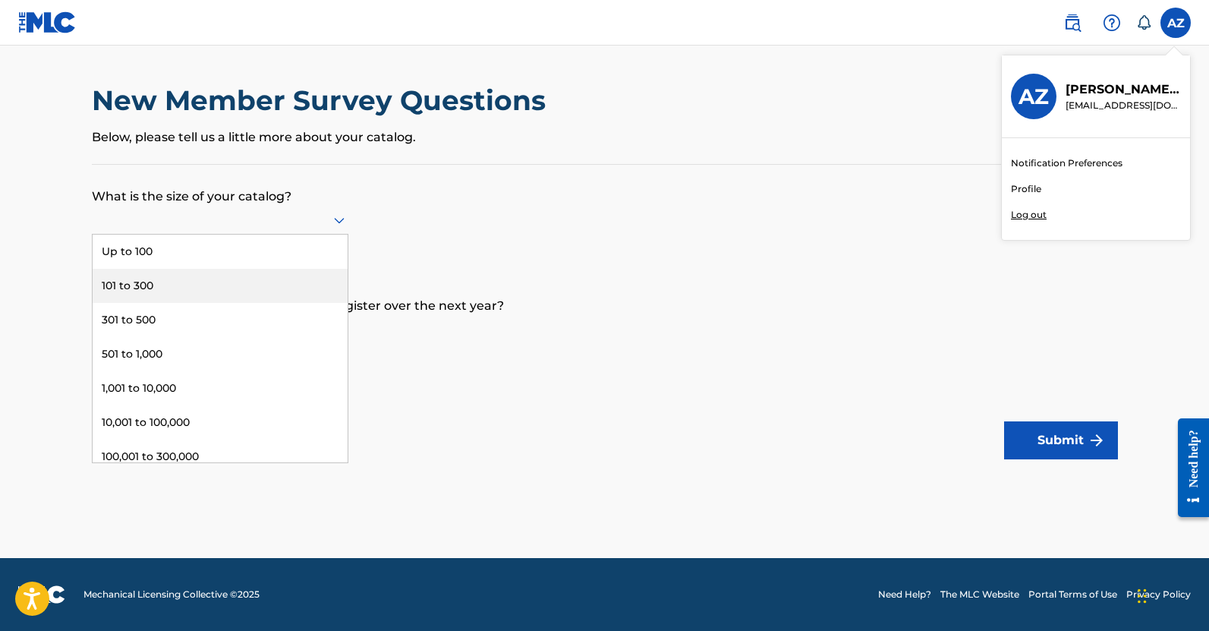
click at [150, 290] on div "101 to 300" at bounding box center [220, 286] width 255 height 34
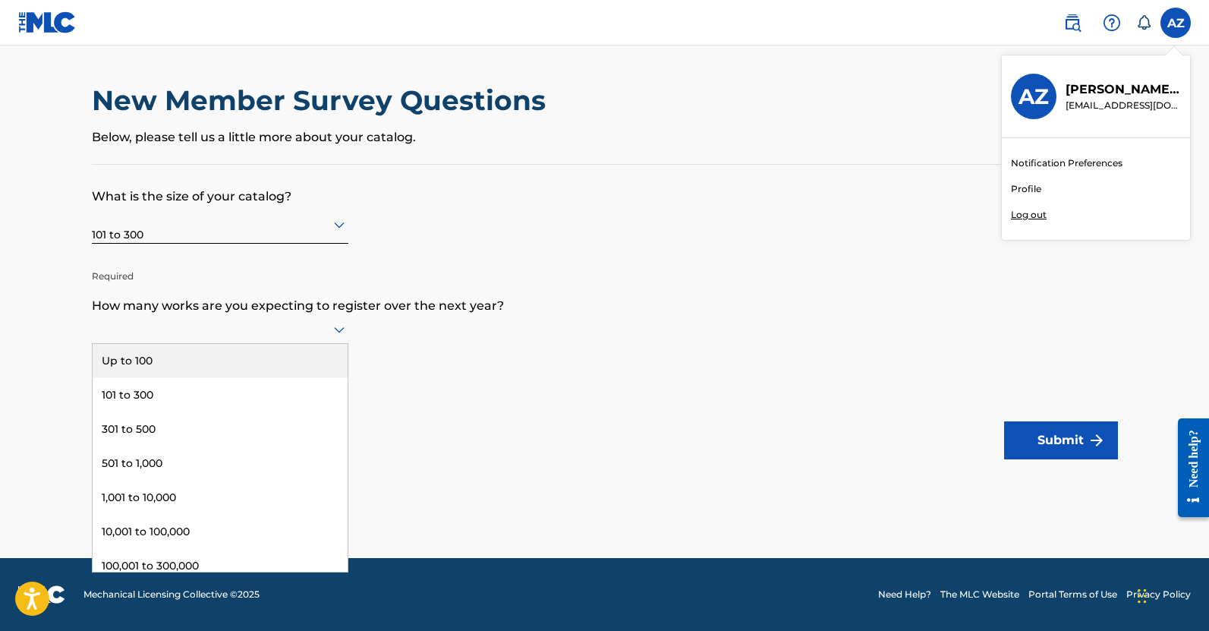
click at [159, 329] on div at bounding box center [220, 329] width 257 height 19
click at [147, 365] on div "Up to 100" at bounding box center [220, 361] width 255 height 34
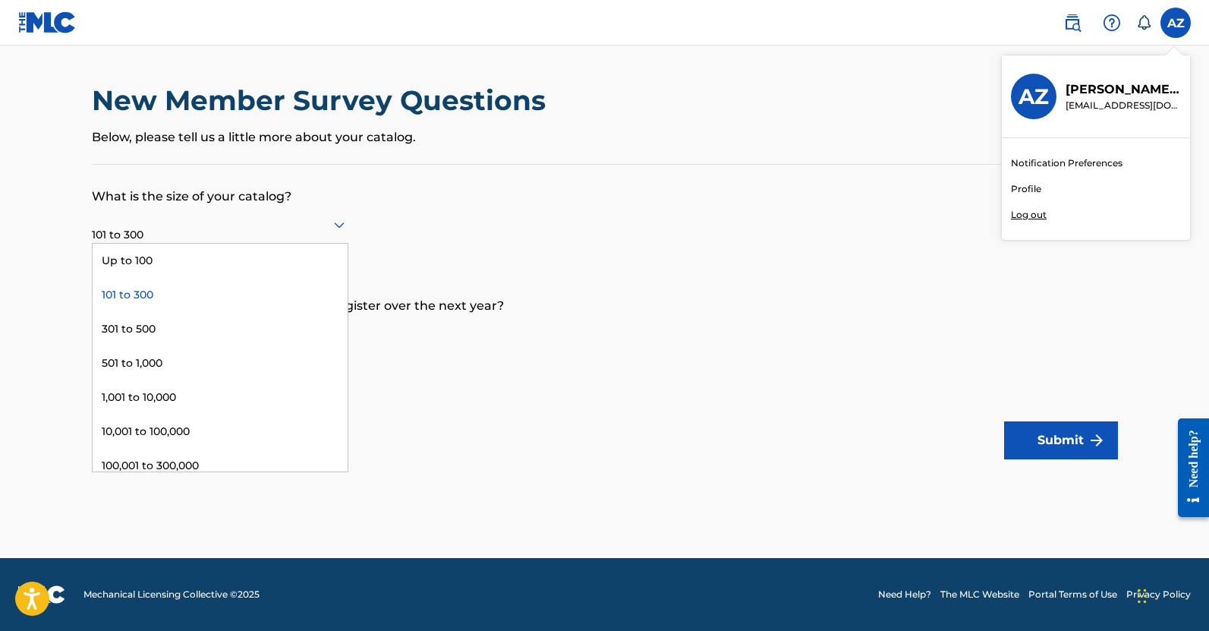
click at [179, 224] on div at bounding box center [220, 224] width 257 height 19
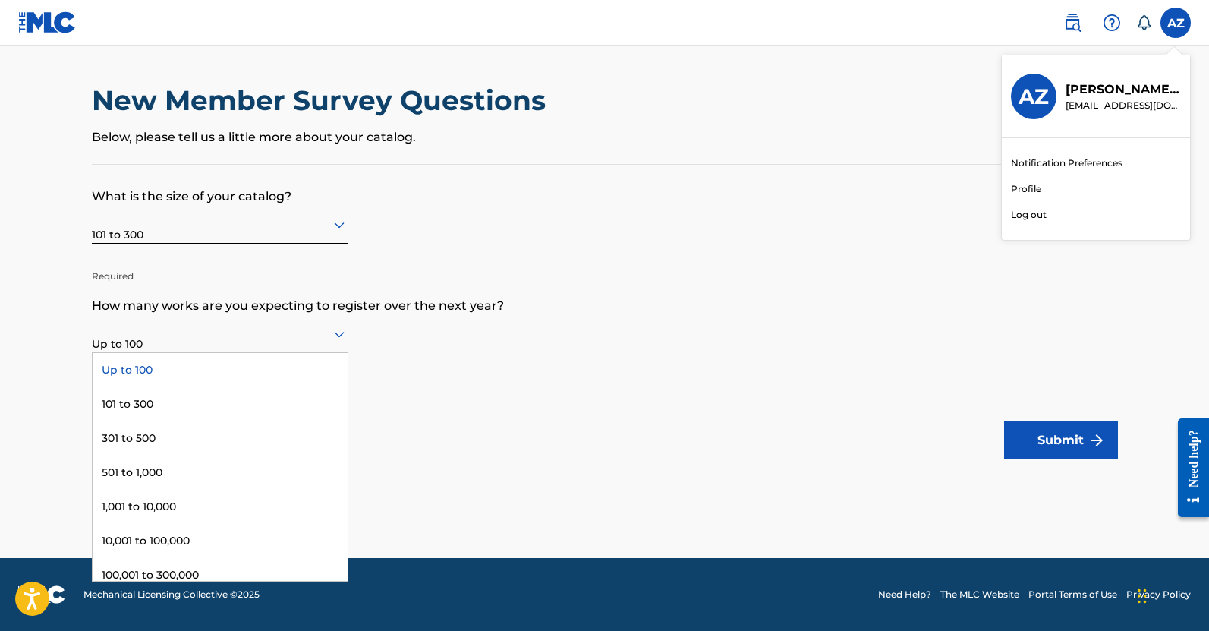
click at [257, 351] on div "Up to 100" at bounding box center [220, 334] width 257 height 38
click at [239, 397] on div "101 to 300" at bounding box center [220, 404] width 255 height 34
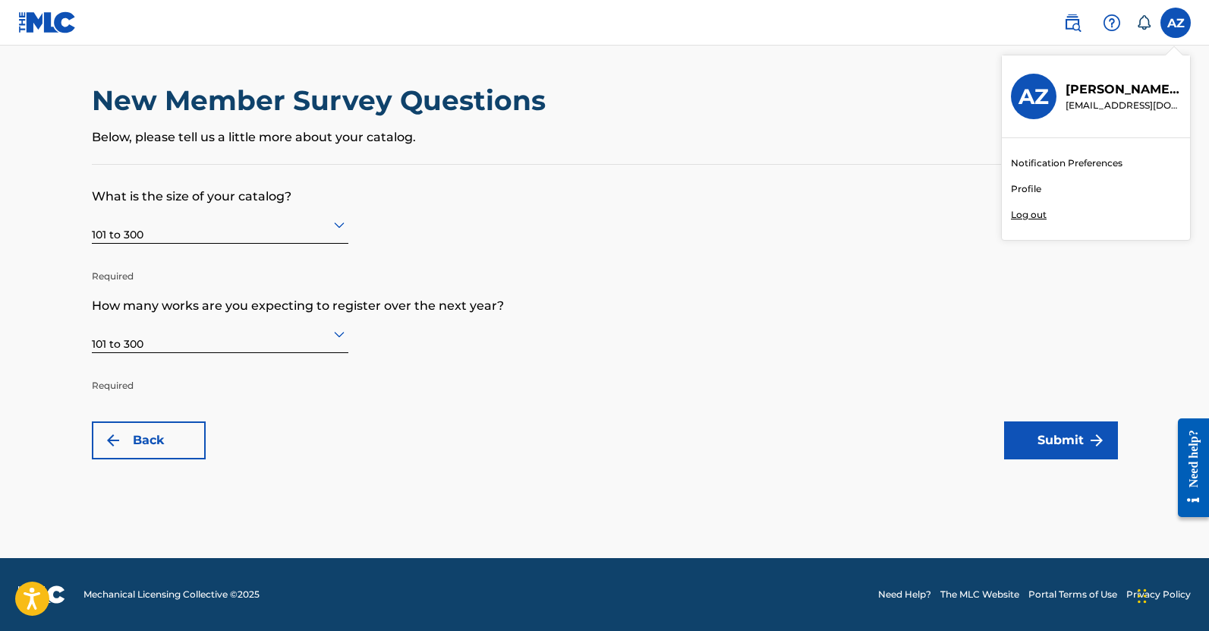
click at [1026, 425] on button "Submit" at bounding box center [1061, 440] width 114 height 38
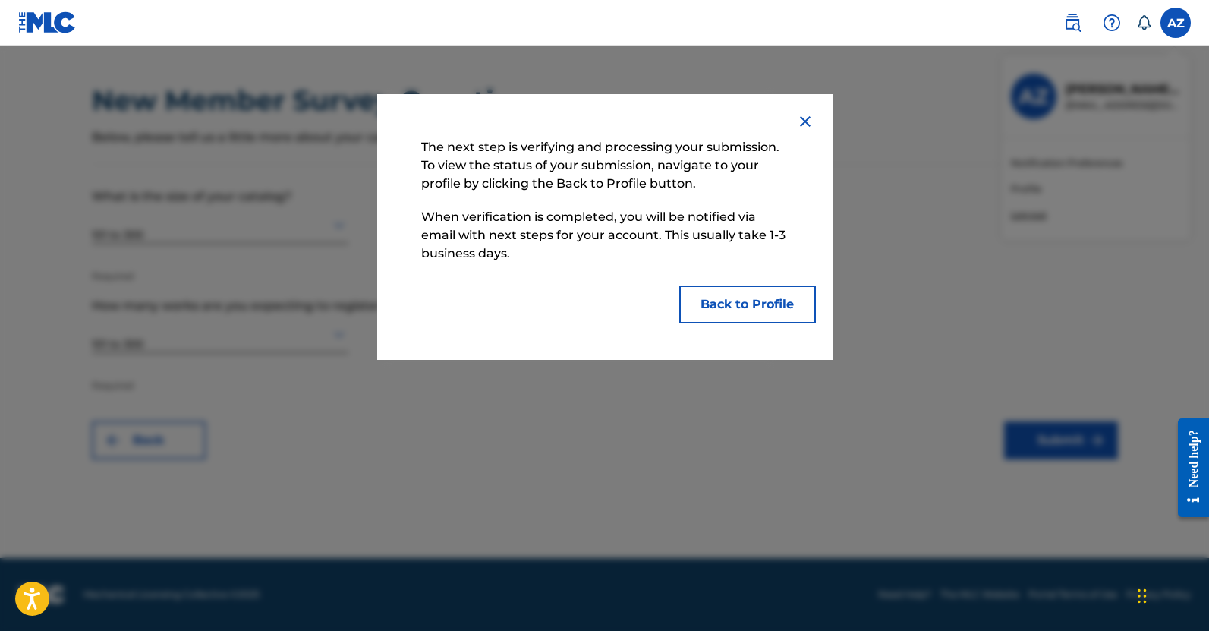
click at [789, 306] on button "Back to Profile" at bounding box center [747, 304] width 137 height 38
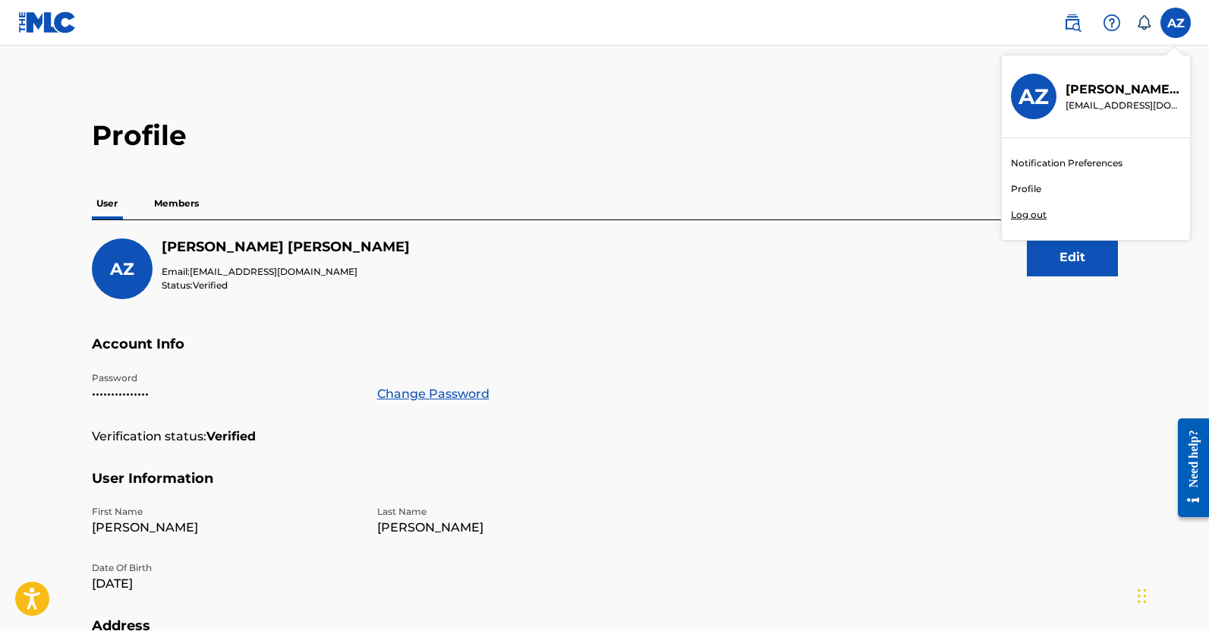
click at [173, 205] on p "Members" at bounding box center [177, 204] width 54 height 32
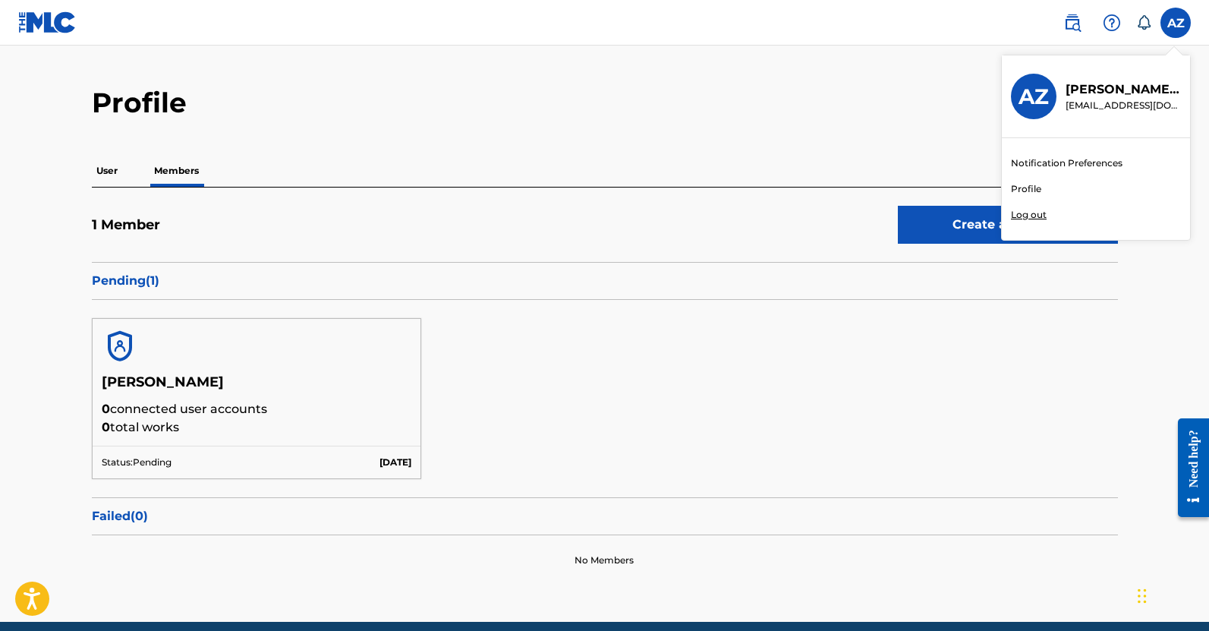
scroll to position [96, 0]
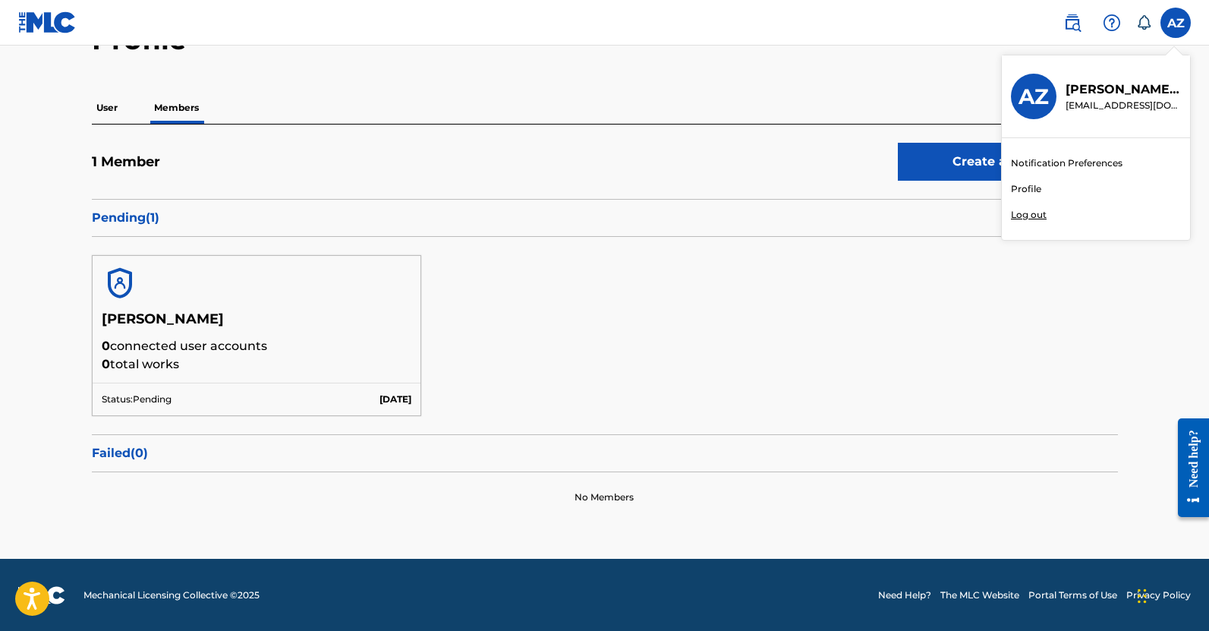
click at [708, 104] on div "User Members" at bounding box center [605, 108] width 1026 height 32
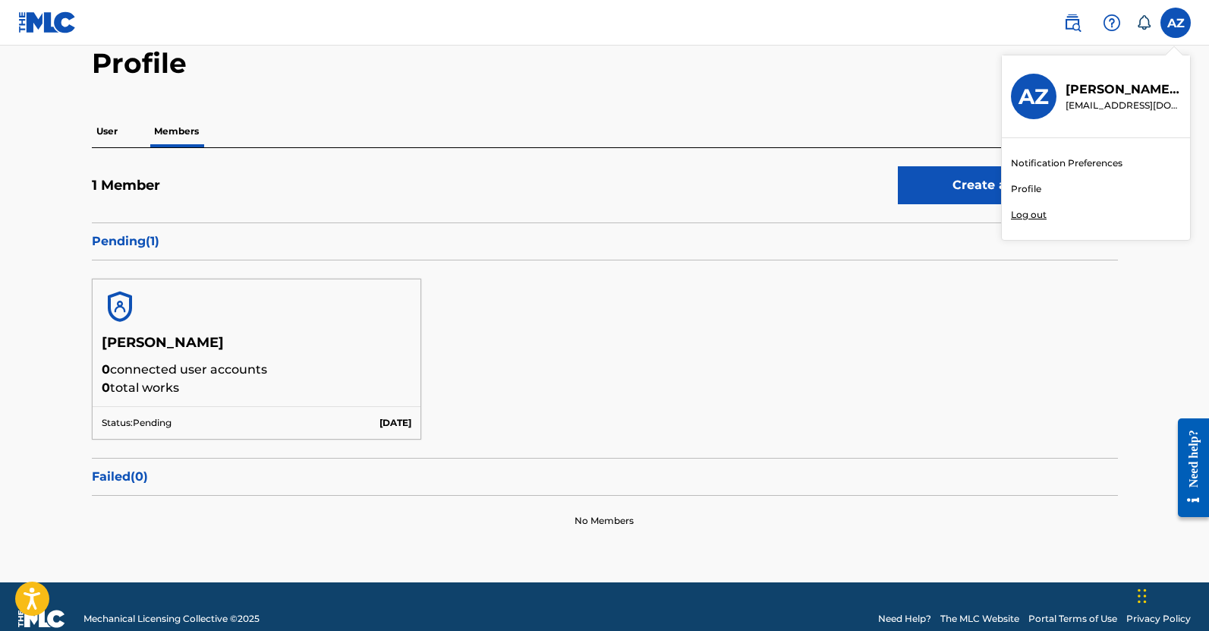
scroll to position [0, 0]
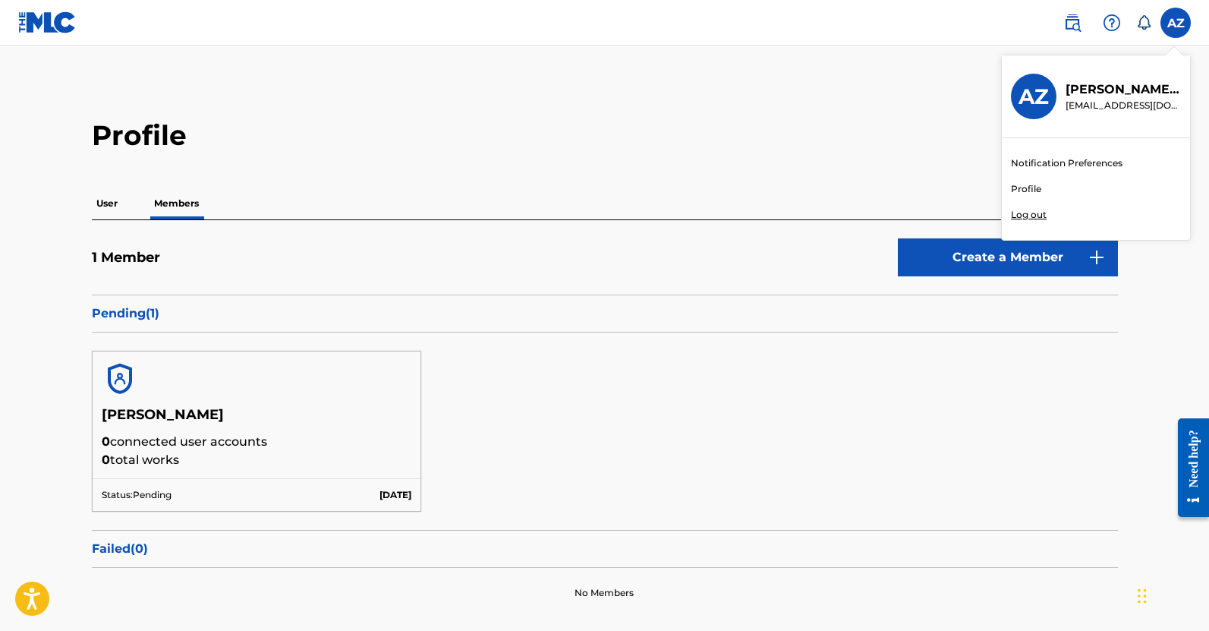
drag, startPoint x: 132, startPoint y: 452, endPoint x: 361, endPoint y: 473, distance: 229.5
click at [361, 473] on div "[PERSON_NAME] 0 connected user accounts 0 total works" at bounding box center [257, 442] width 329 height 72
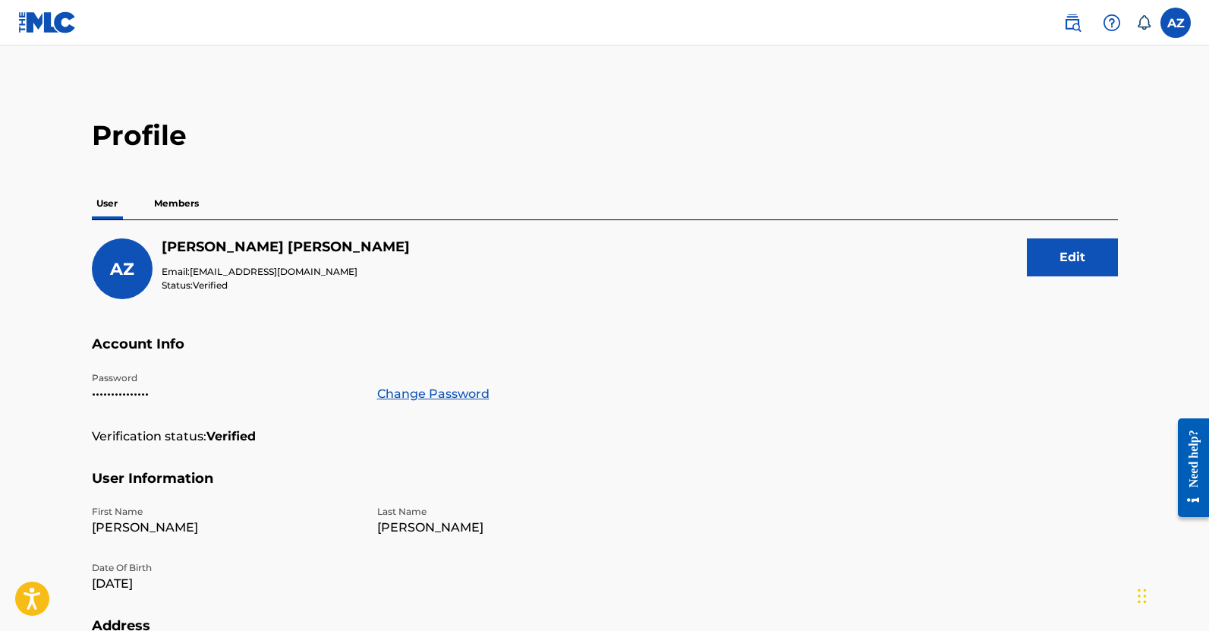
click at [177, 203] on p "Members" at bounding box center [177, 204] width 54 height 32
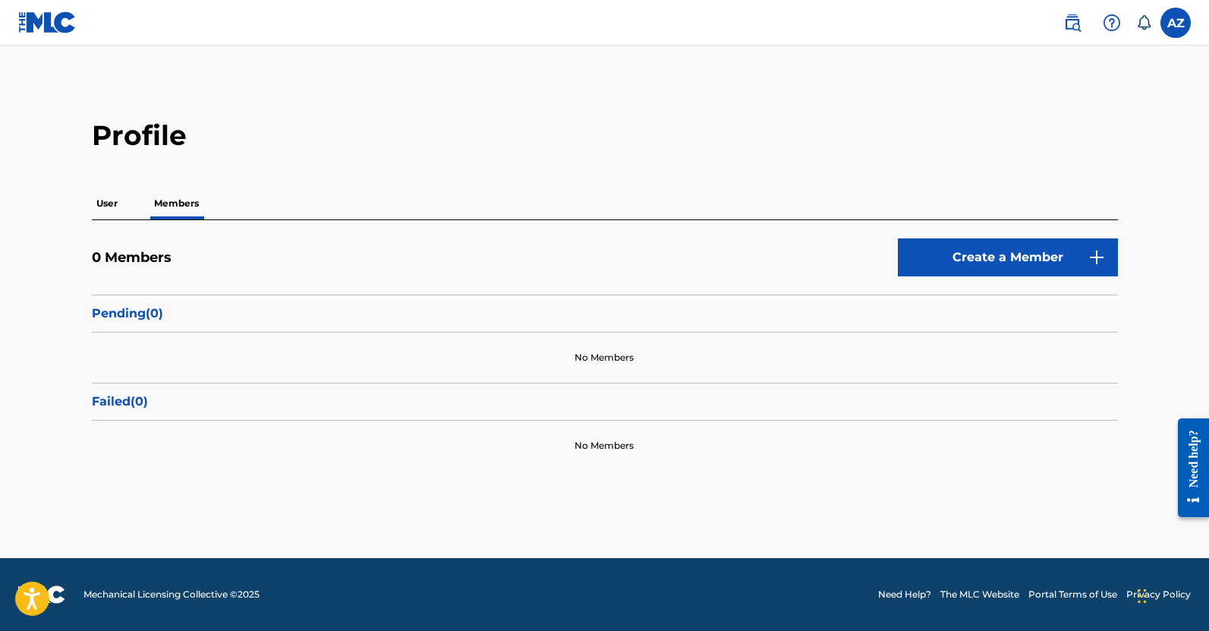
click at [134, 202] on div "User Members" at bounding box center [605, 204] width 1026 height 32
click at [113, 203] on p "User" at bounding box center [107, 204] width 30 height 32
